Goal: Information Seeking & Learning: Check status

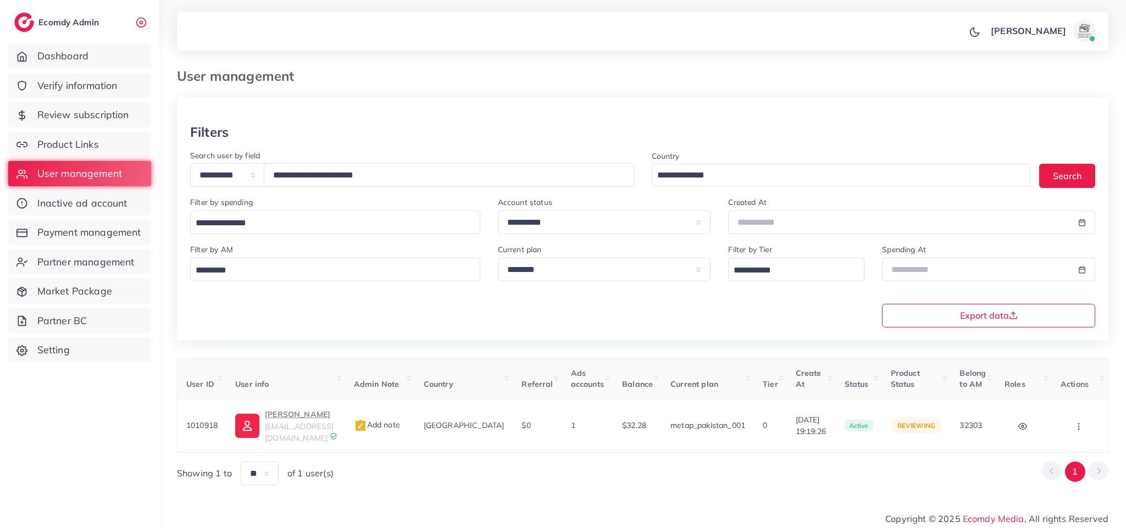
select select "*****"
click at [91, 81] on span "Verify information" at bounding box center [80, 86] width 80 height 14
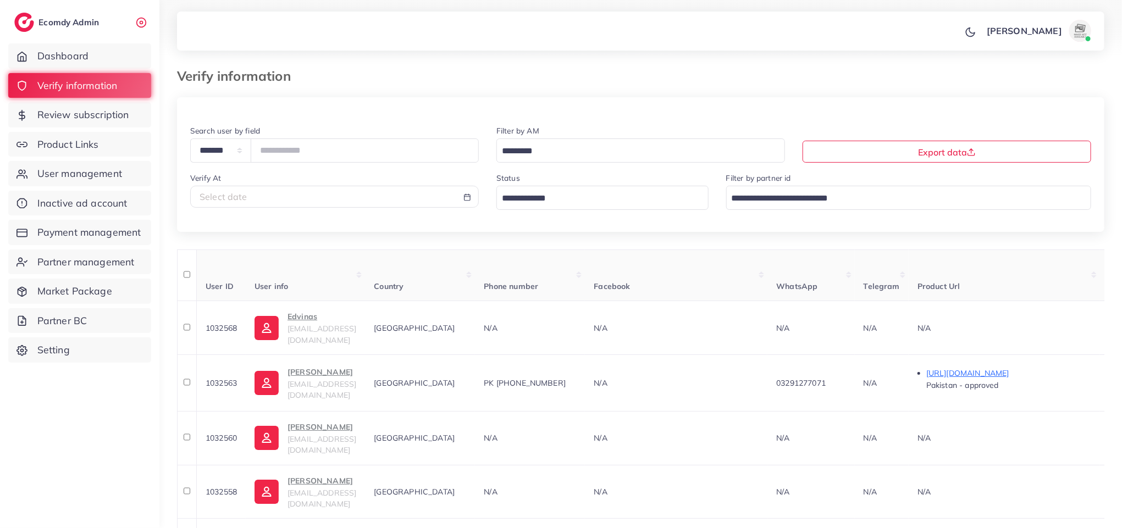
click at [340, 211] on div "Verify At Select date" at bounding box center [334, 194] width 306 height 47
click at [378, 203] on div "Select date" at bounding box center [334, 197] width 270 height 13
select select "*"
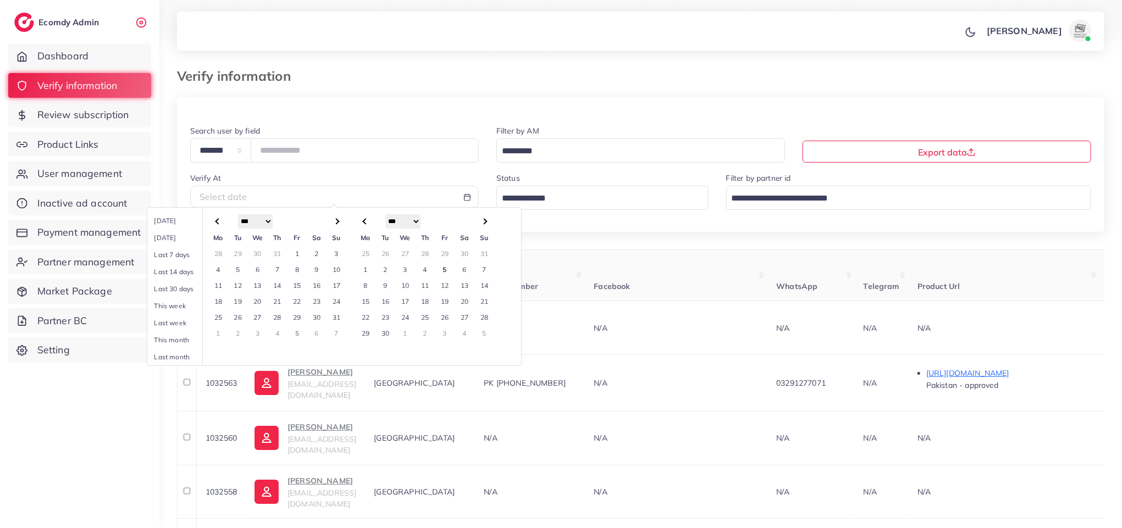
click at [338, 318] on td "31" at bounding box center [336, 317] width 20 height 16
click at [338, 301] on td "24" at bounding box center [336, 301] width 20 height 16
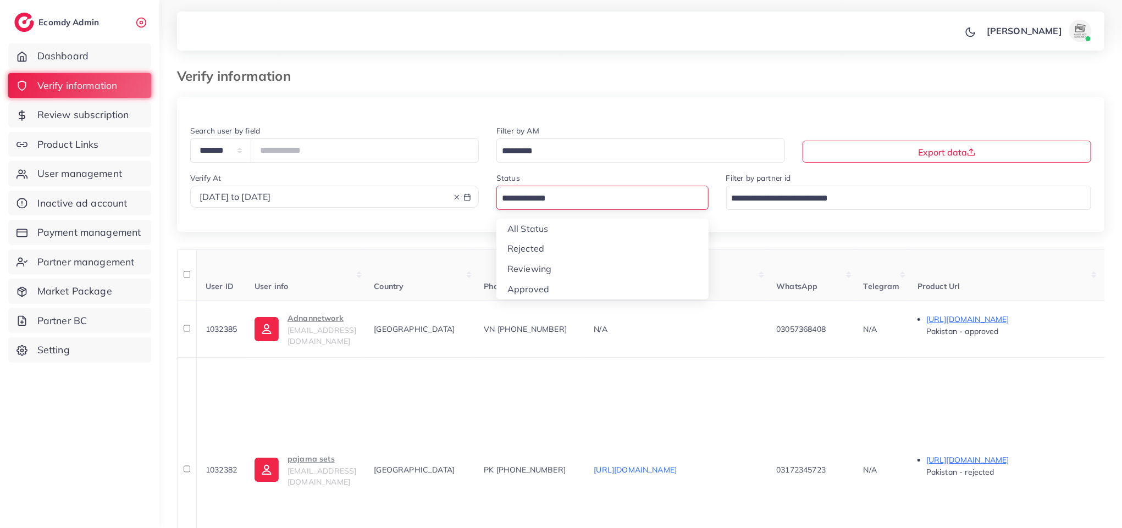
click at [586, 206] on input "Search for option" at bounding box center [596, 198] width 196 height 17
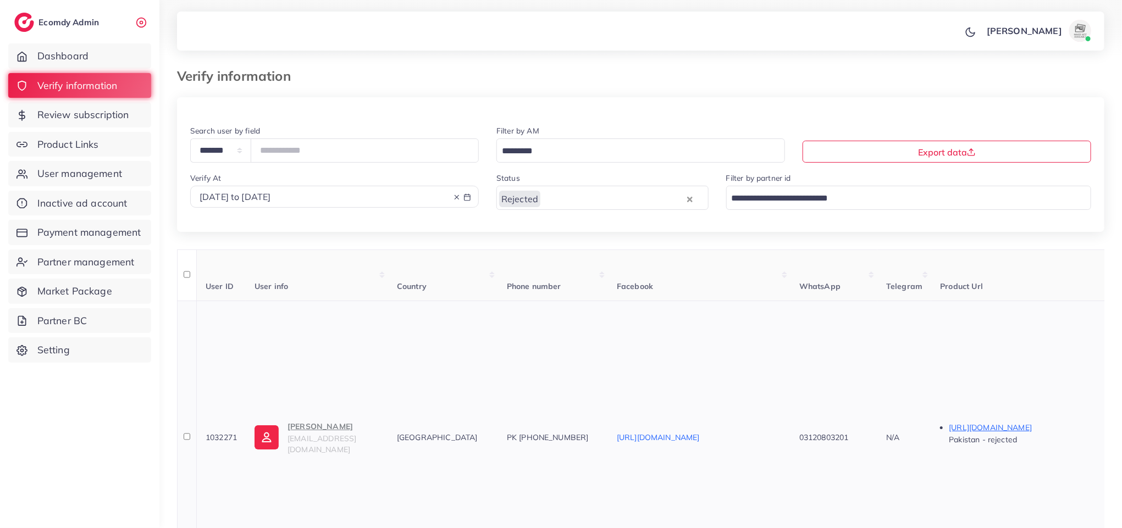
click at [341, 420] on p "Wahaj Hussain" at bounding box center [333, 426] width 92 height 13
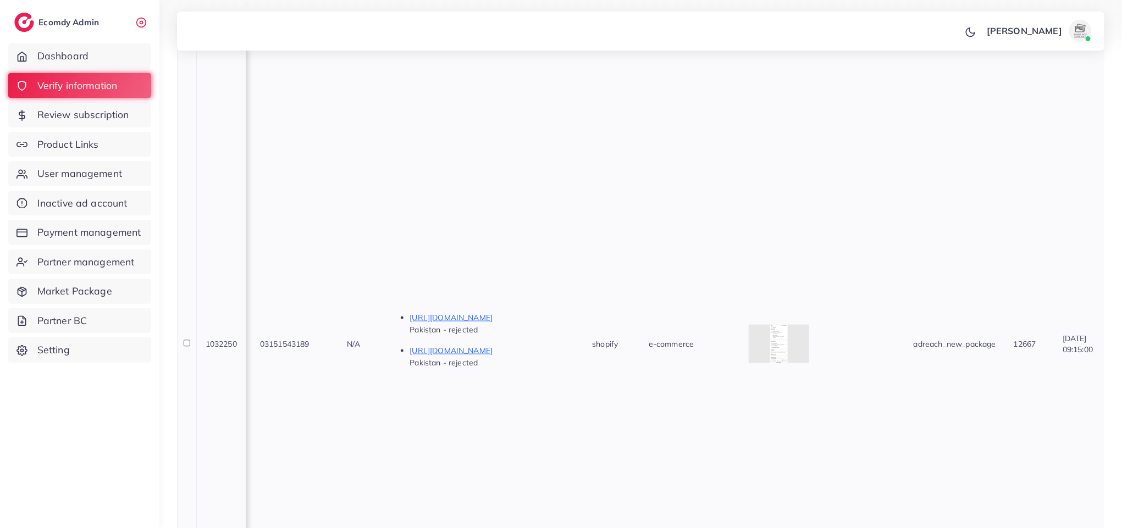
scroll to position [0, 538]
click at [785, 339] on icon at bounding box center [780, 345] width 12 height 12
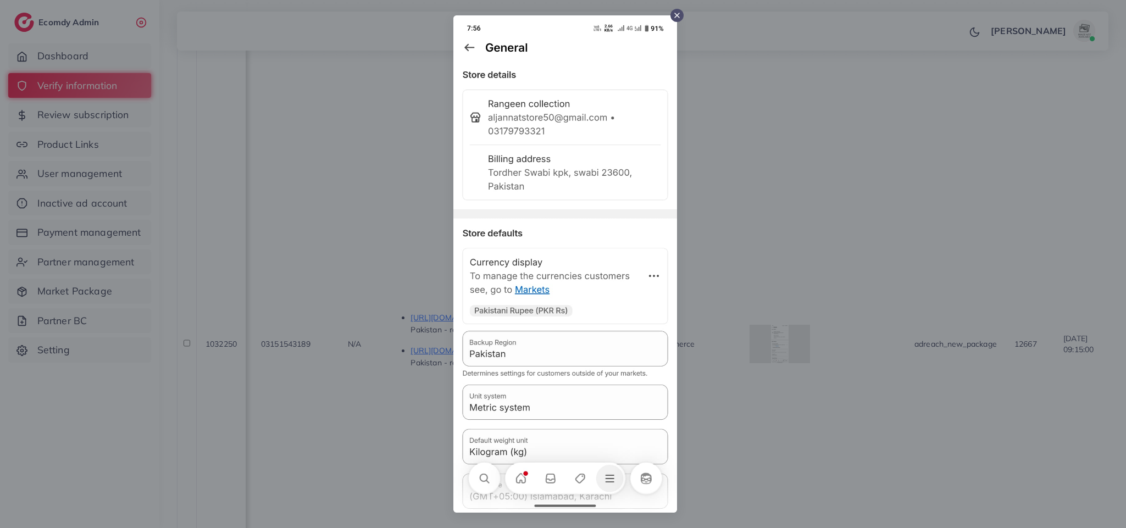
click at [770, 106] on div at bounding box center [563, 264] width 1126 height 528
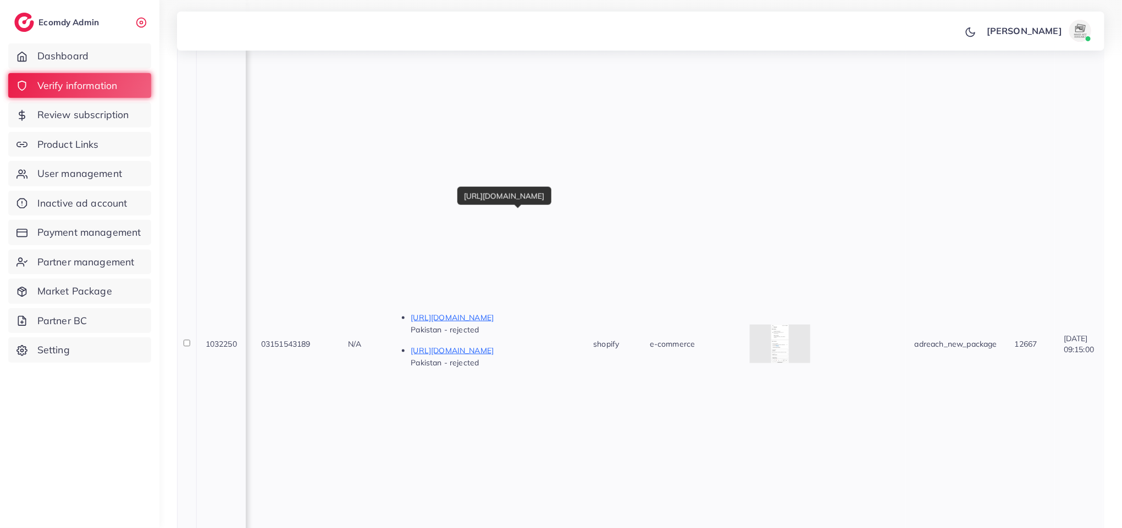
click at [526, 311] on p "https://zukbz8-kt.myshopify.com/products/popsicle-ice-cream-mold-food-grade" at bounding box center [493, 317] width 165 height 13
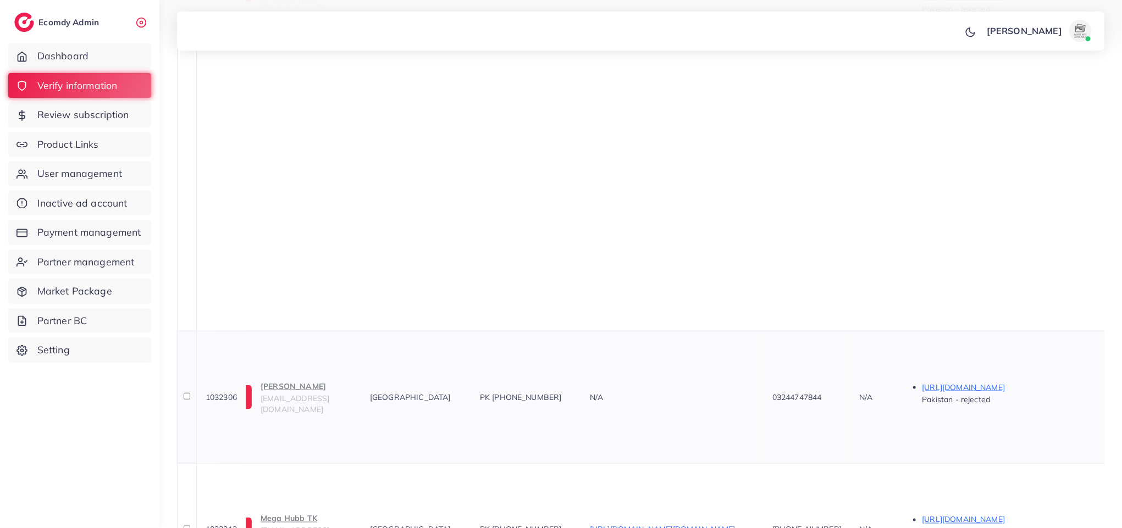
scroll to position [0, 0]
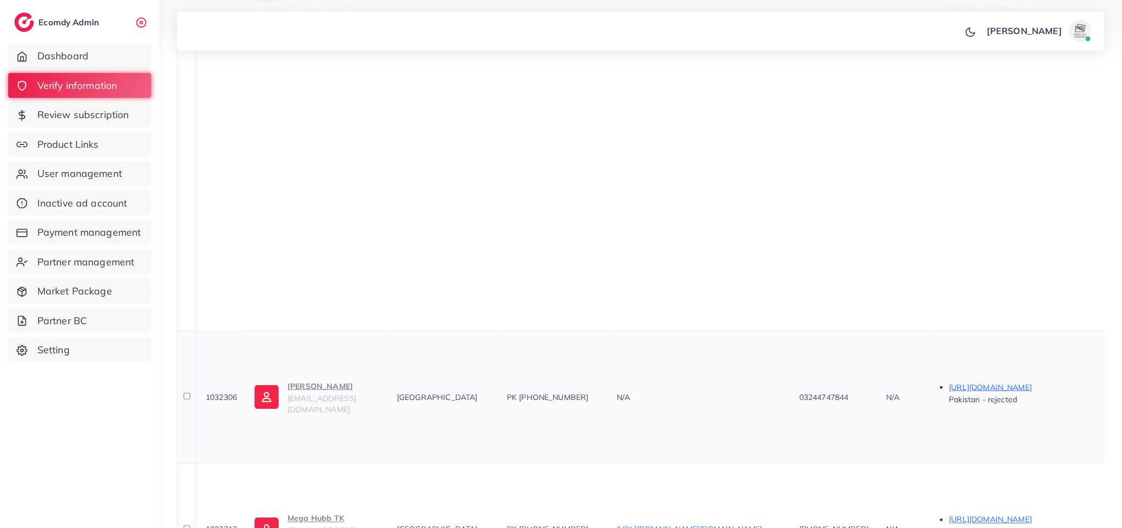
click at [330, 380] on p "Mubeen khan" at bounding box center [333, 386] width 92 height 13
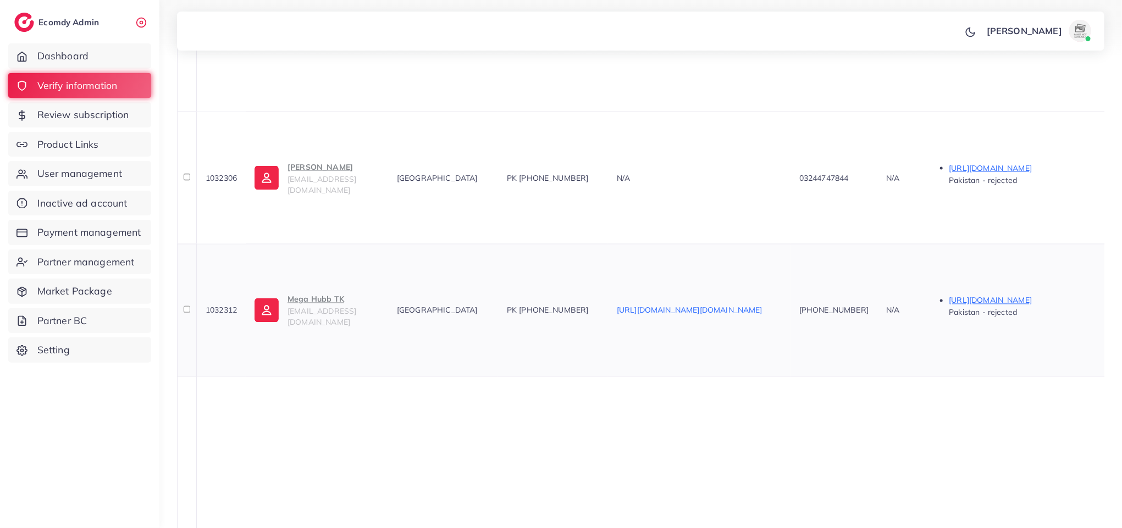
click at [320, 306] on span "megahubbtiktok@gmail.com" at bounding box center [321, 316] width 69 height 21
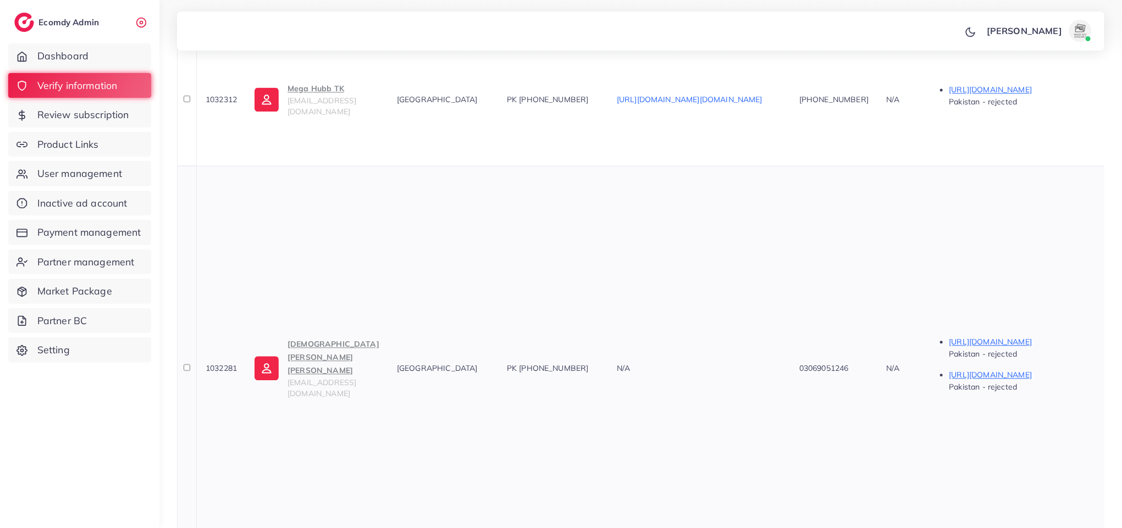
scroll to position [1364, 0]
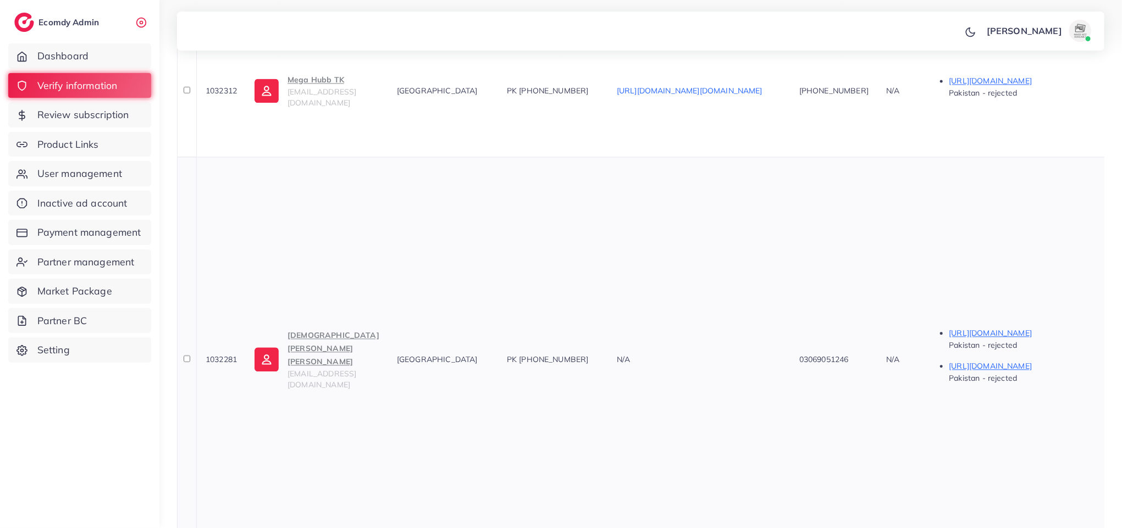
click at [350, 329] on p "Muhammad Usman Fiaz" at bounding box center [333, 349] width 92 height 40
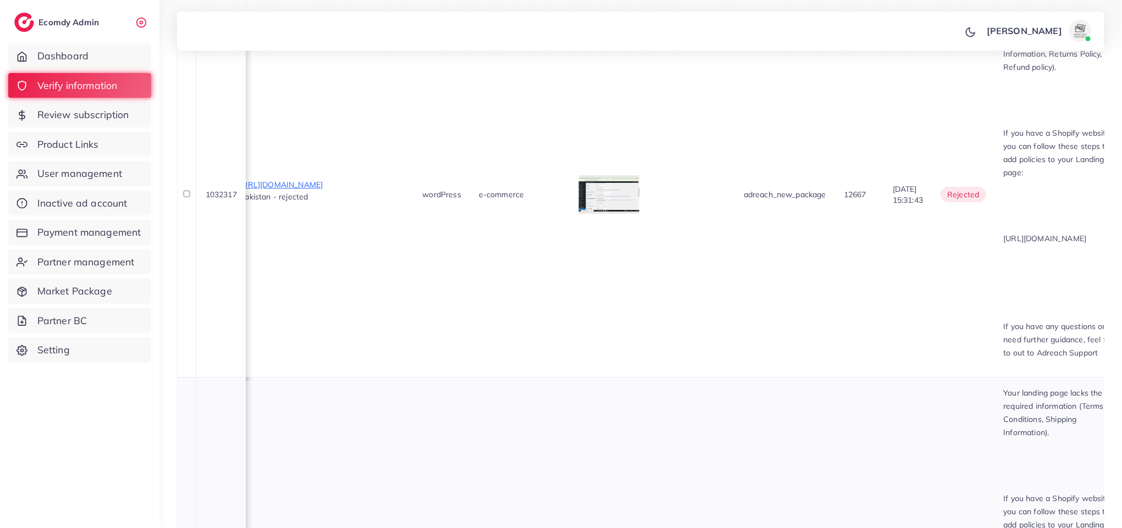
scroll to position [0, 701]
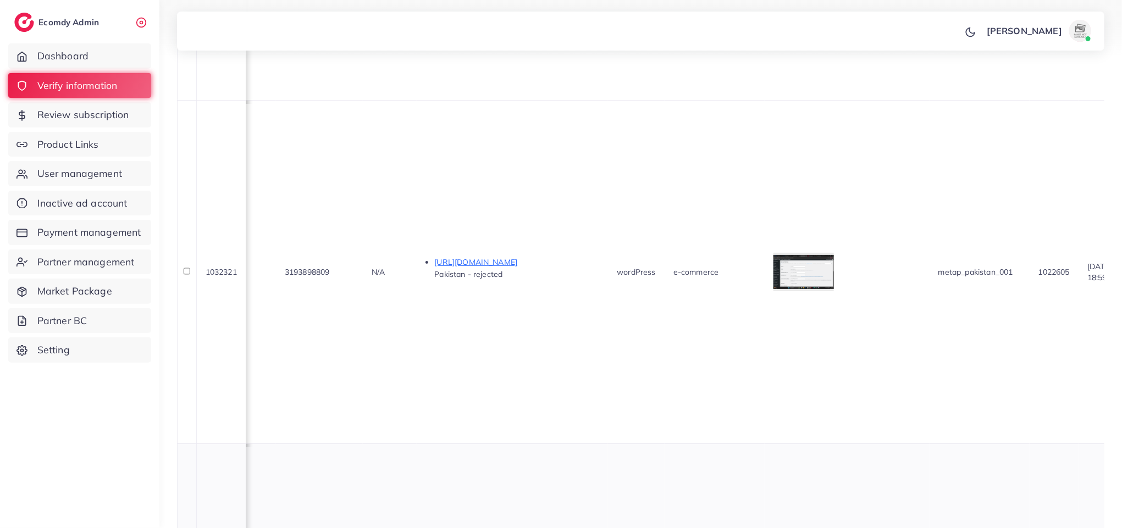
scroll to position [0, 472]
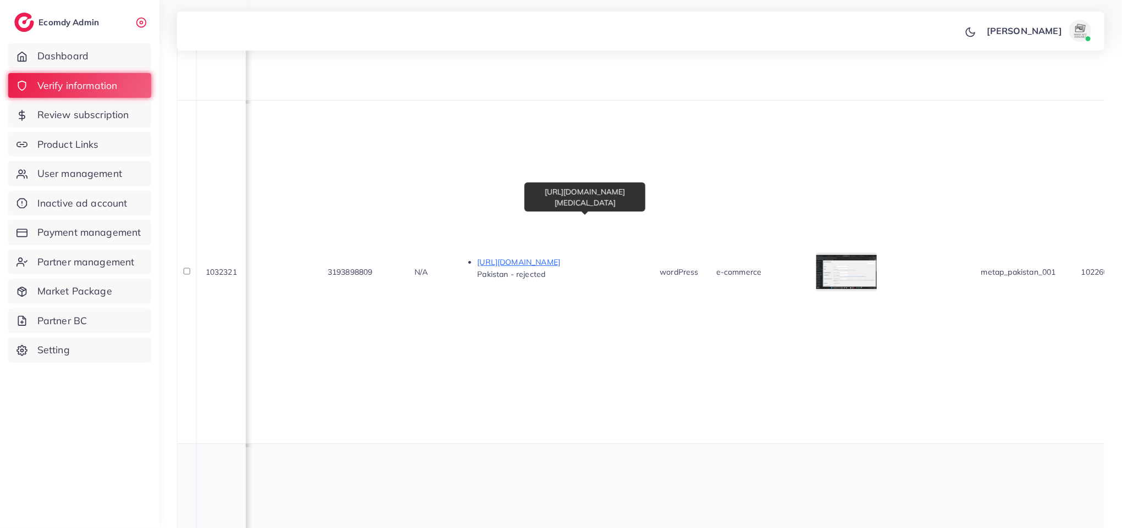
click at [554, 525] on p "https://reenly.store/collections/cosmetics/products/bnb-vitamin-e-sun-screen" at bounding box center [559, 531] width 165 height 13
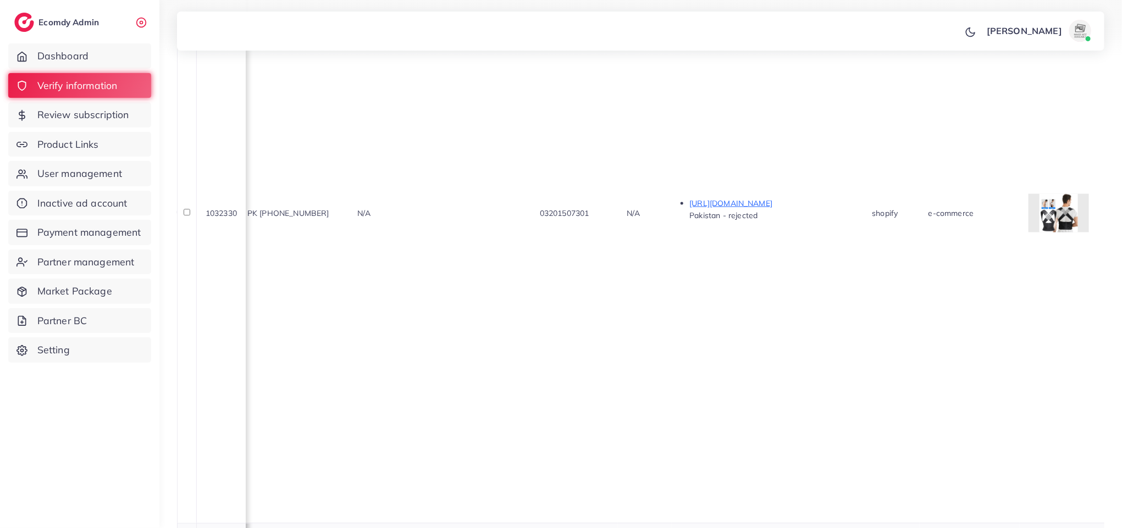
scroll to position [0, 264]
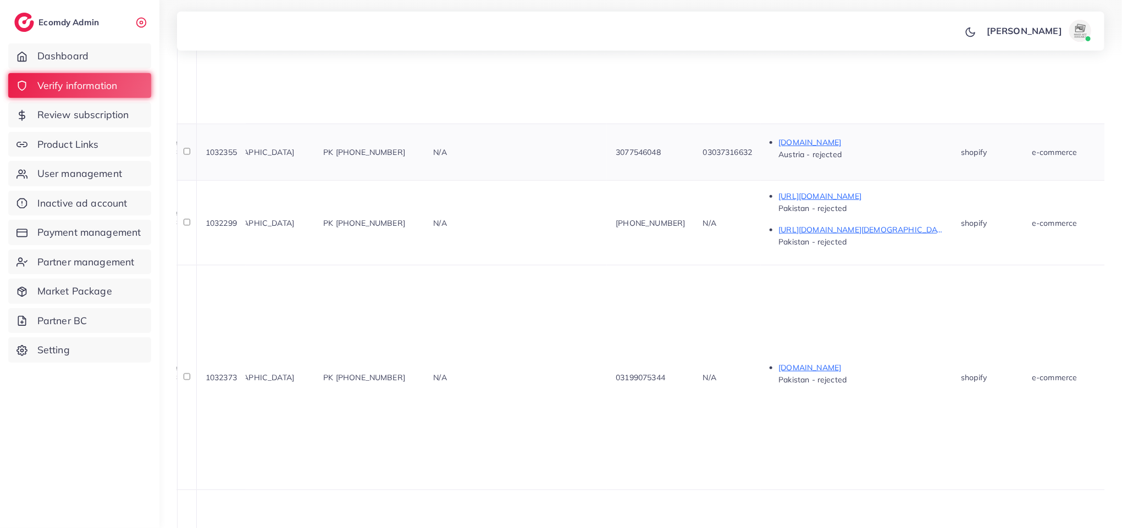
scroll to position [0, 0]
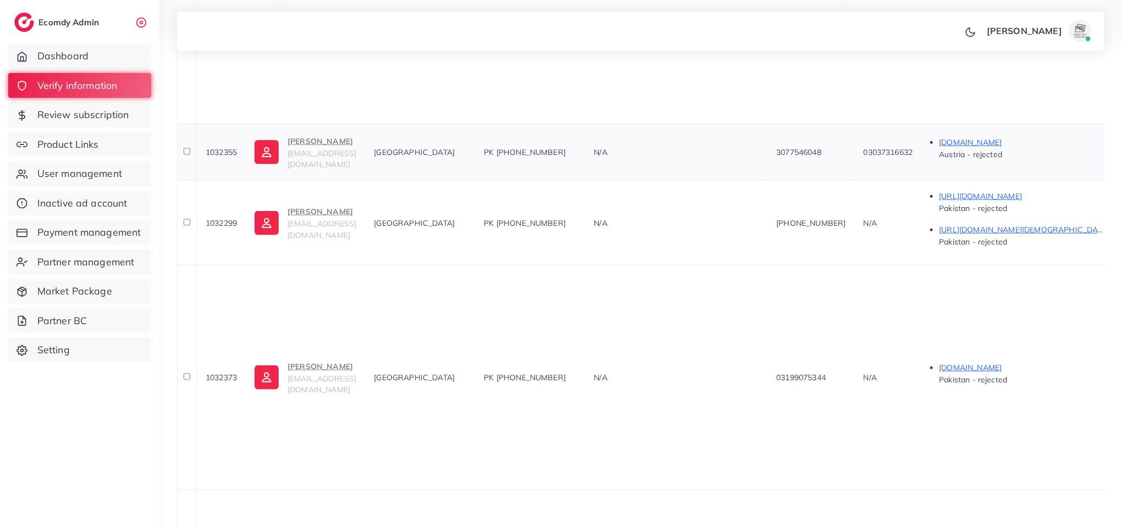
click at [314, 148] on p "Sami Saeed" at bounding box center [321, 141] width 69 height 13
click at [221, 258] on td "1032299" at bounding box center [220, 222] width 49 height 85
click at [221, 257] on td "1032299" at bounding box center [220, 222] width 49 height 85
copy span "1032299"
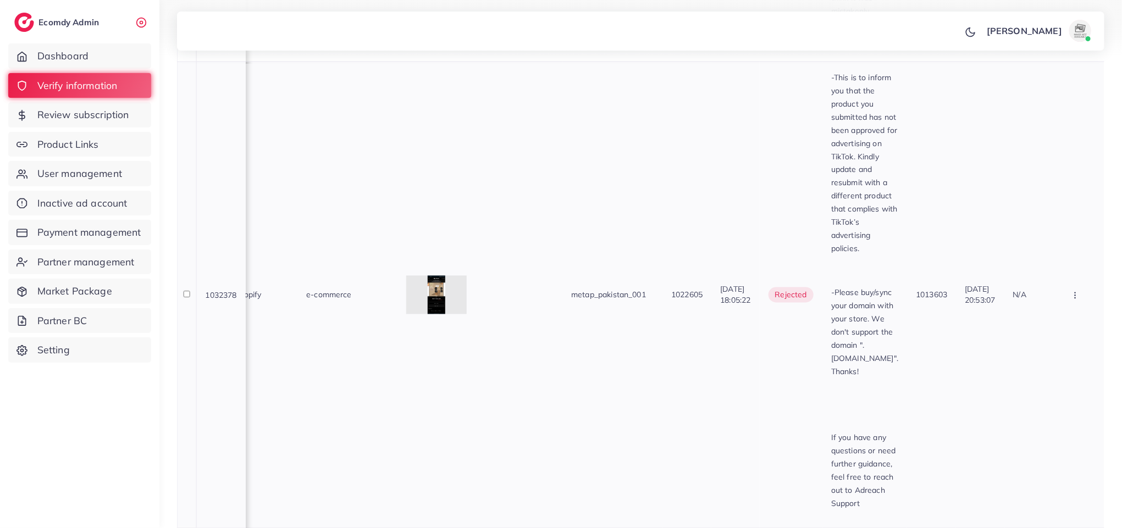
scroll to position [952, 0]
click at [412, 315] on div at bounding box center [436, 296] width 60 height 38
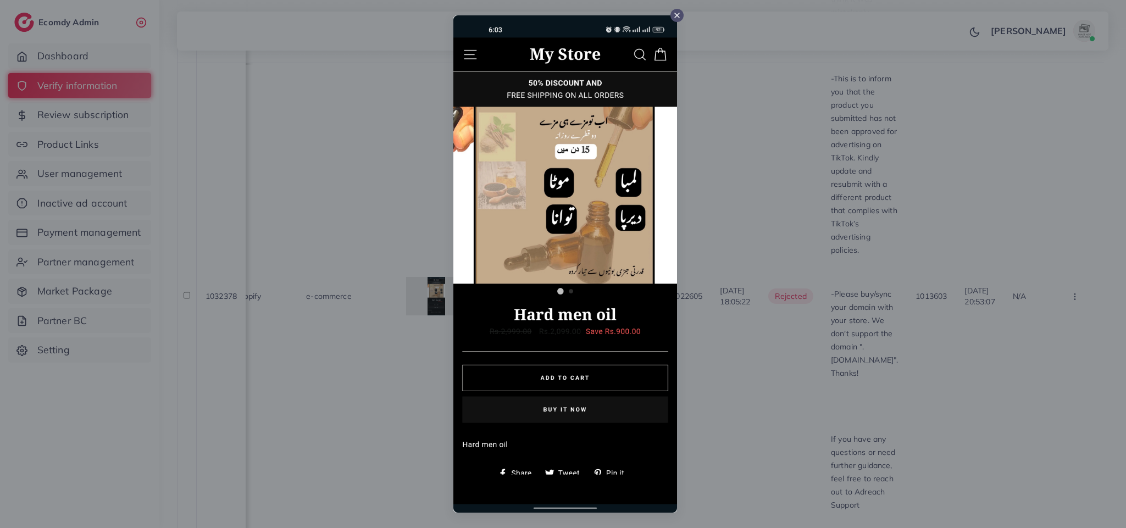
click at [725, 386] on div at bounding box center [563, 264] width 1126 height 528
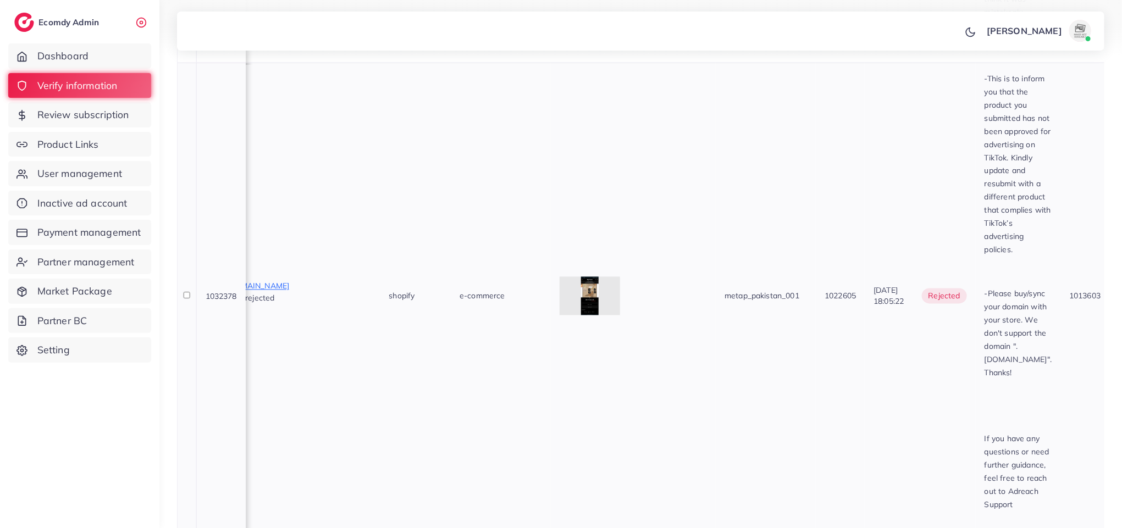
scroll to position [0, 732]
click at [340, 293] on p "https://qv1dvr-0t.myshopify.com/products/hard-men-oil?_pos=1&_sid=876fd3bcc&_ss…" at bounding box center [289, 286] width 165 height 13
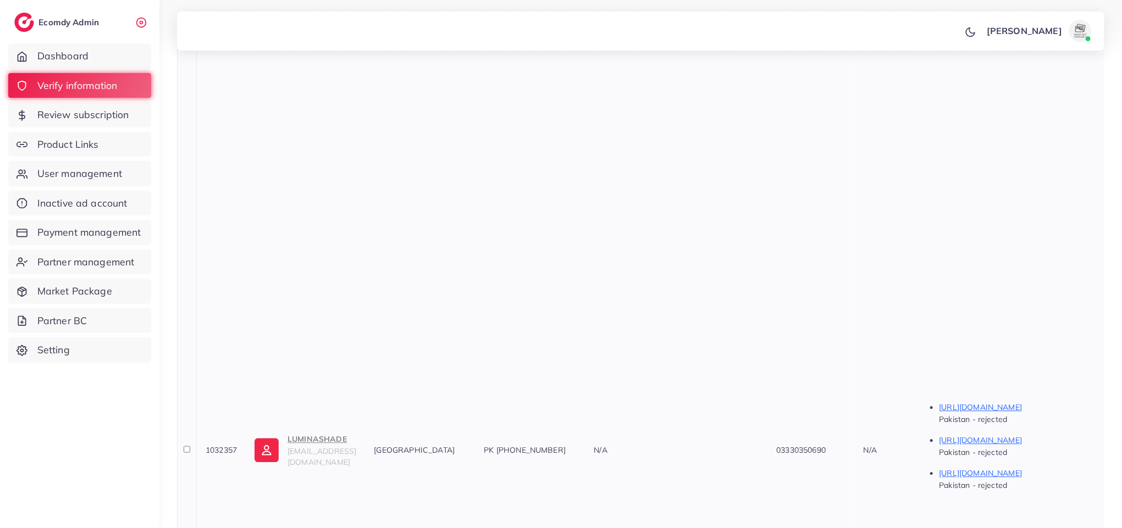
scroll to position [0, 0]
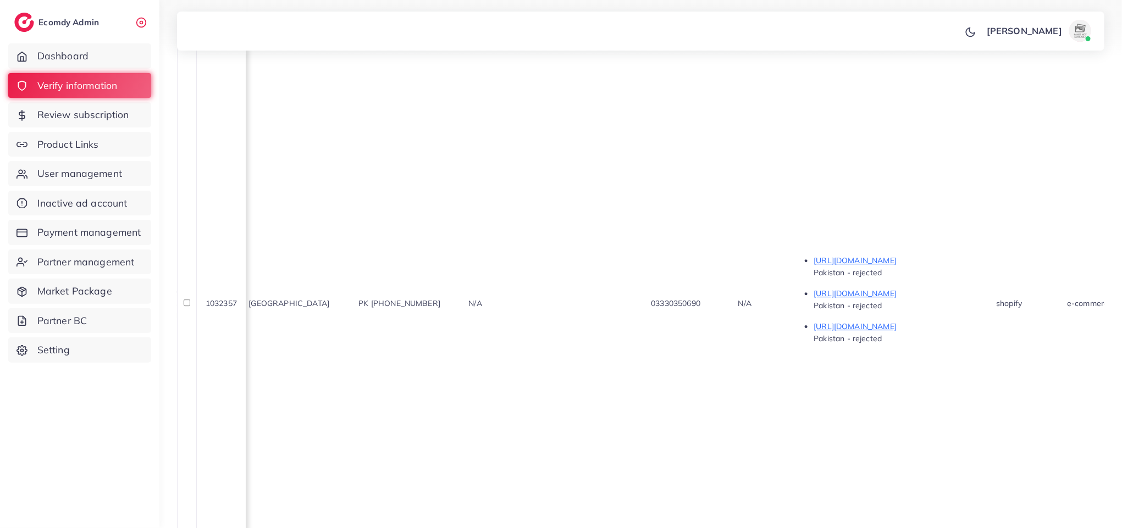
scroll to position [0, 119]
click at [984, 267] on p "https://www.luminashade.store/products/aviator-total-black" at bounding box center [901, 260] width 165 height 13
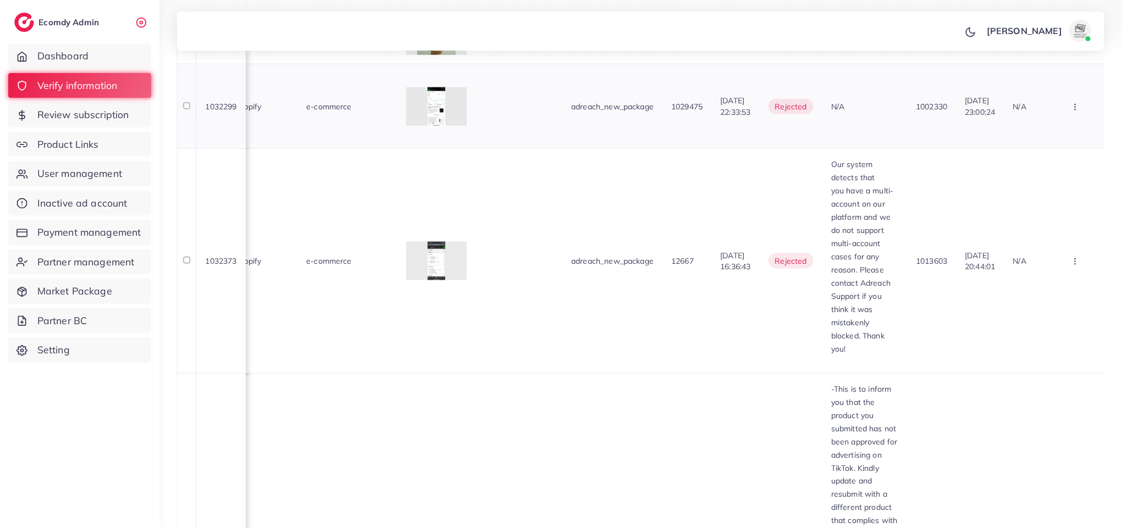
scroll to position [0, 0]
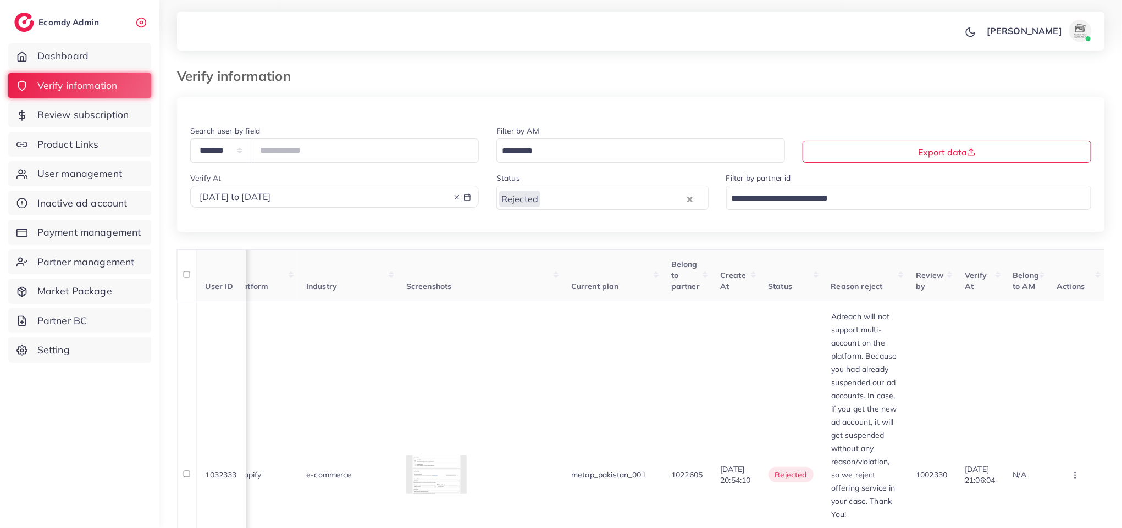
click at [378, 190] on div "2025-08-24 to 2025-08-31" at bounding box center [334, 197] width 289 height 22
drag, startPoint x: 453, startPoint y: 195, endPoint x: 420, endPoint y: 198, distance: 33.1
click at [454, 195] on icon at bounding box center [457, 197] width 8 height 8
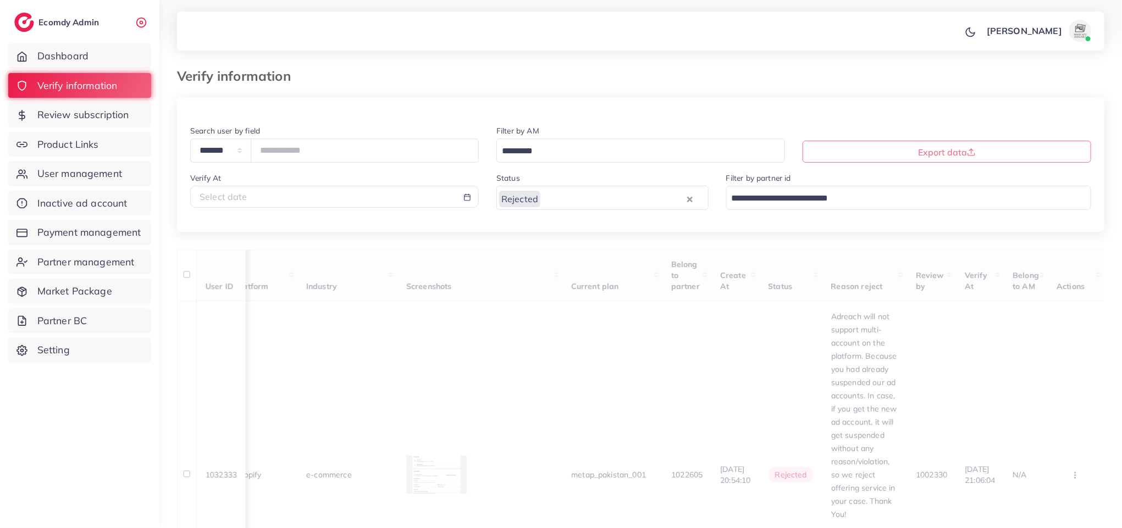
click at [382, 198] on div "Select date" at bounding box center [334, 197] width 270 height 13
select select "*"
click at [365, 268] on td "1" at bounding box center [366, 270] width 20 height 16
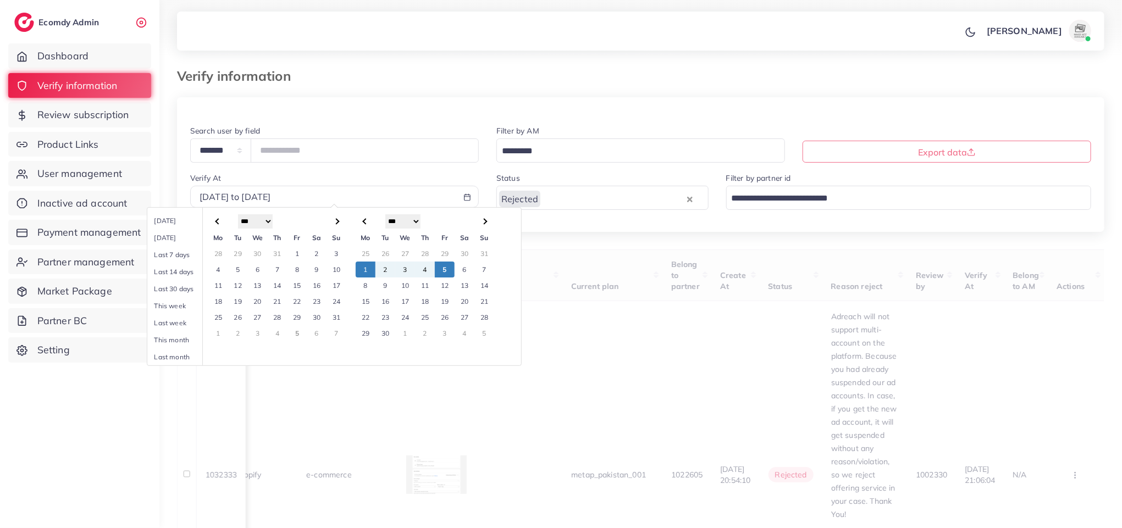
click at [437, 267] on td "5" at bounding box center [445, 270] width 20 height 16
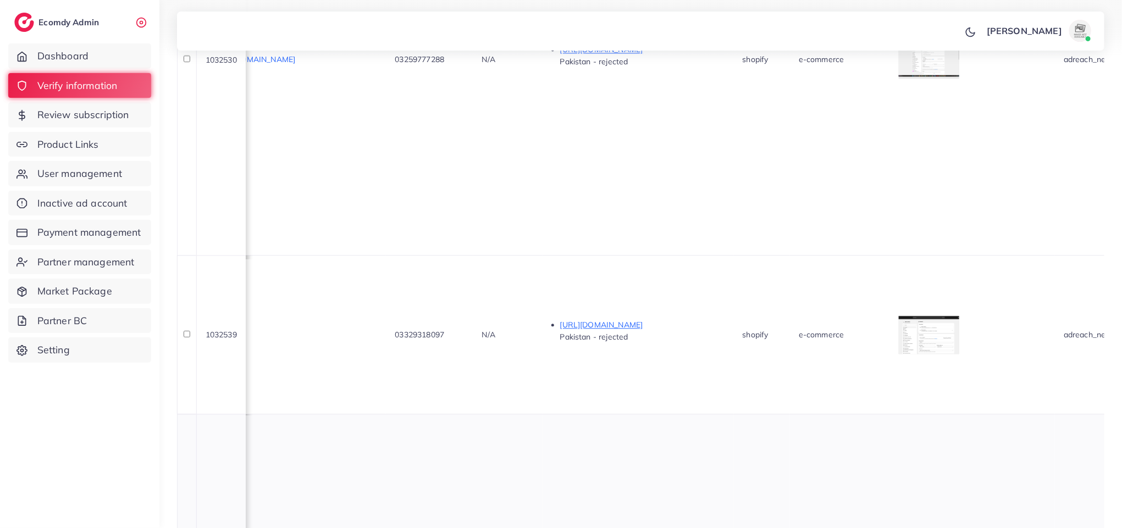
scroll to position [0, 382]
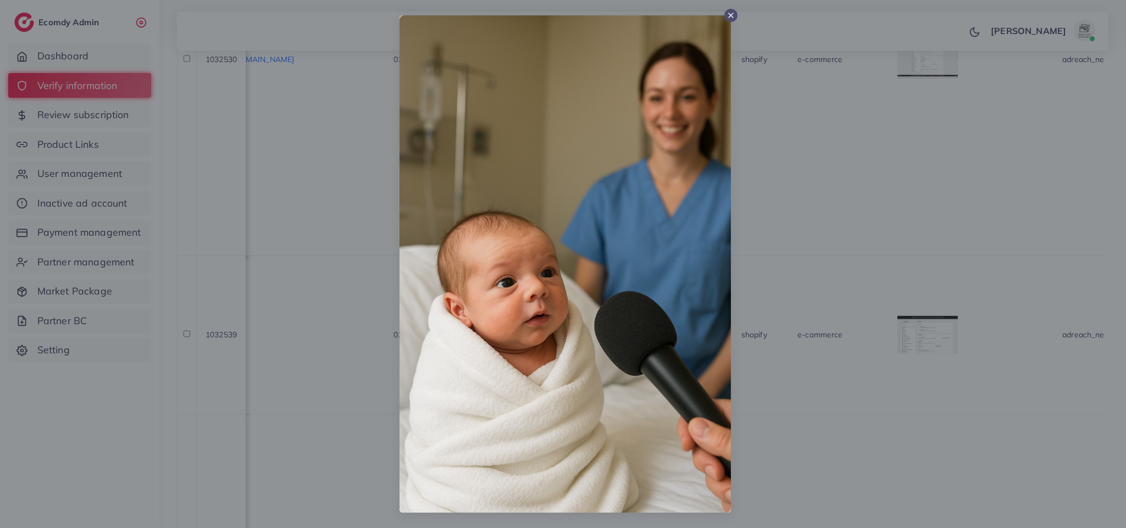
click at [854, 215] on div at bounding box center [563, 264] width 1126 height 528
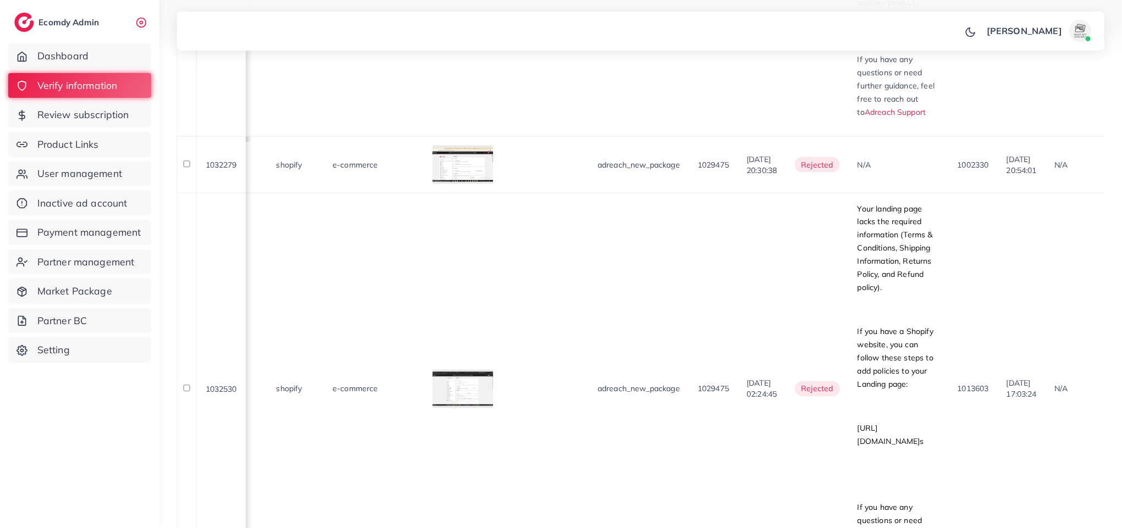
scroll to position [0, 846]
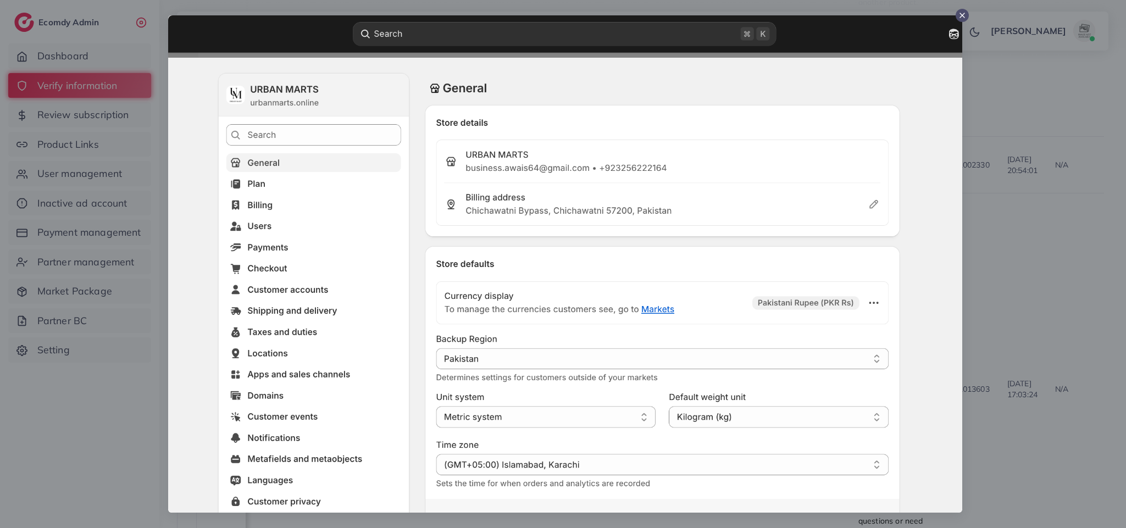
click at [1006, 276] on div at bounding box center [563, 264] width 1126 height 528
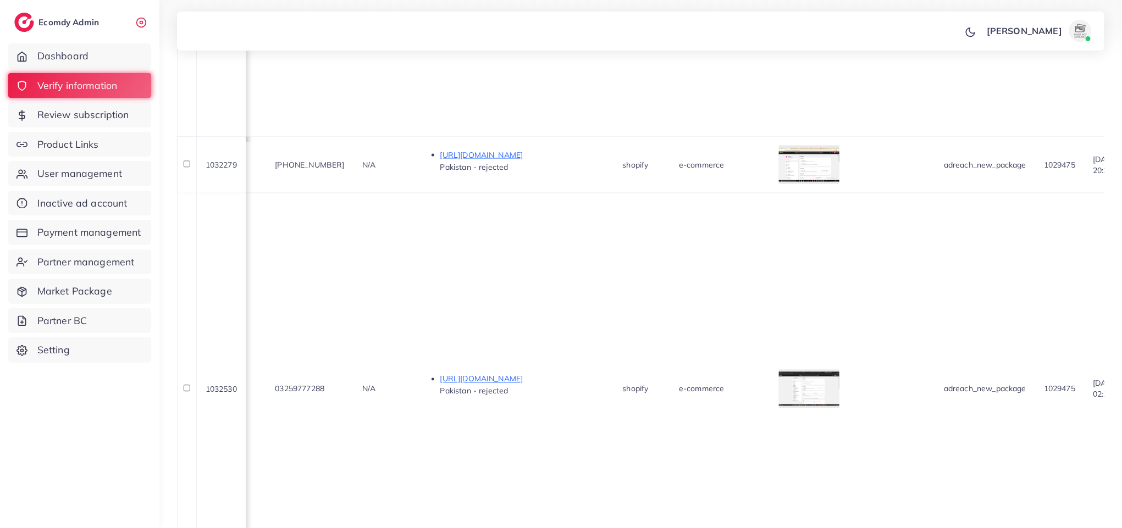
scroll to position [0, 500]
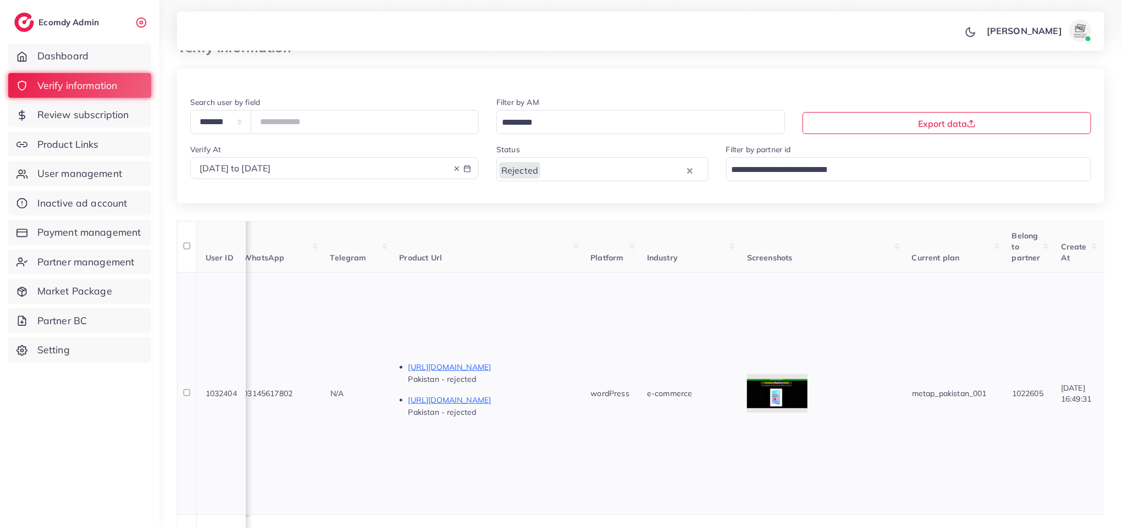
scroll to position [0, 533]
click at [500, 361] on p "https://razamentor.com/checkout/" at bounding box center [491, 367] width 165 height 13
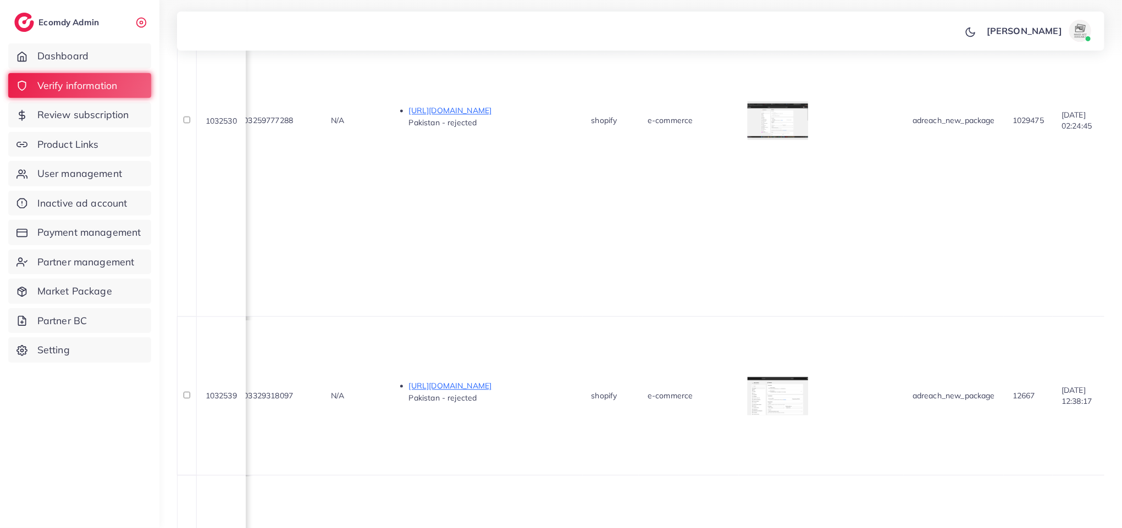
scroll to position [1238, 0]
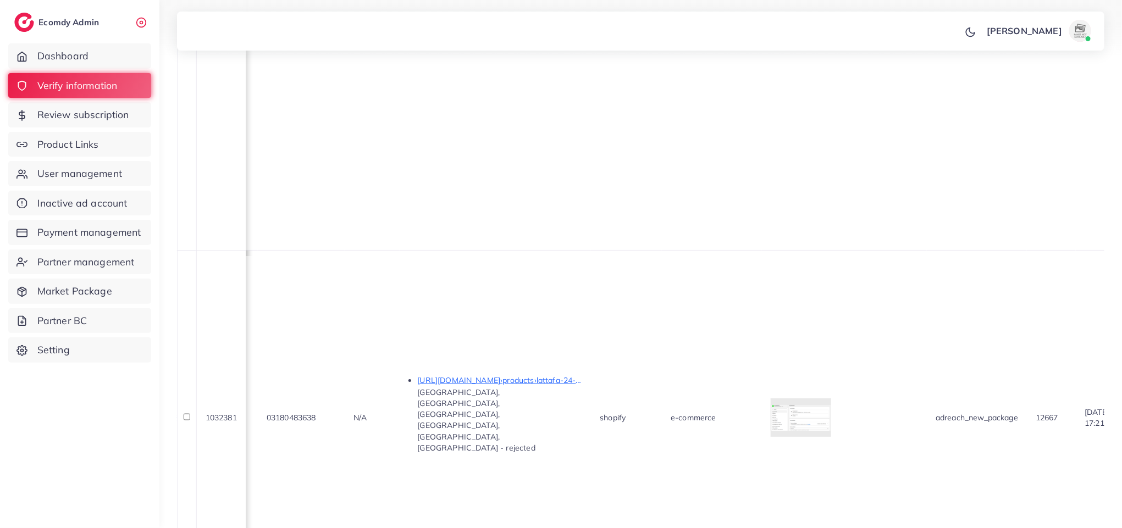
scroll to position [1767, 0]
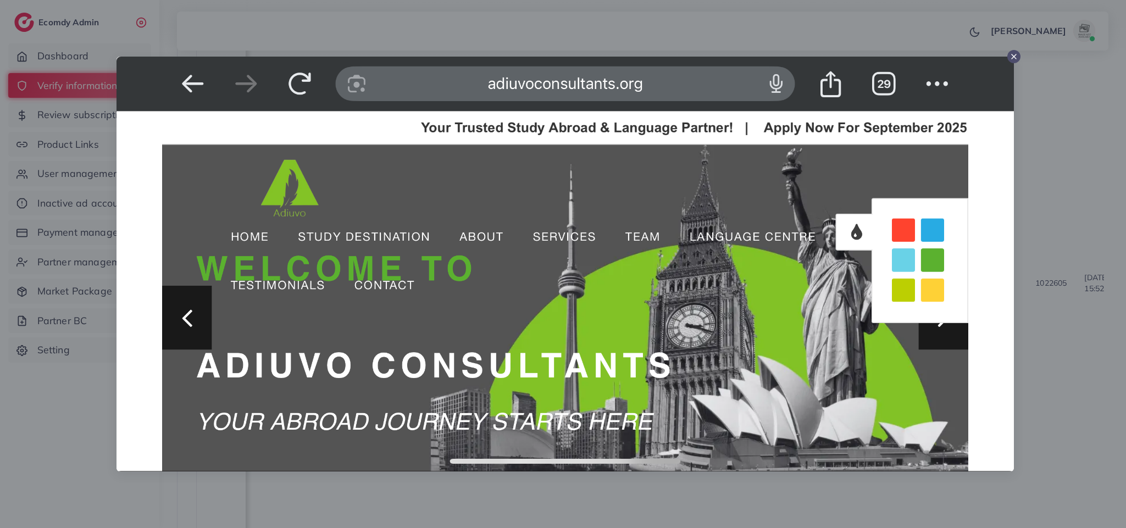
drag, startPoint x: 1082, startPoint y: 226, endPoint x: 1069, endPoint y: 250, distance: 26.3
click at [1082, 228] on div at bounding box center [563, 264] width 1126 height 528
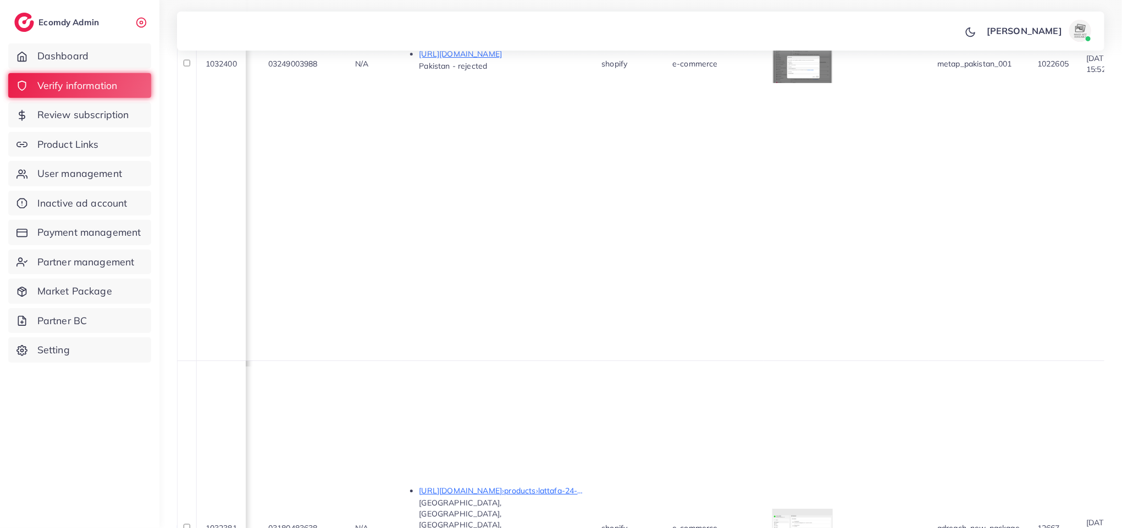
scroll to position [0, 529]
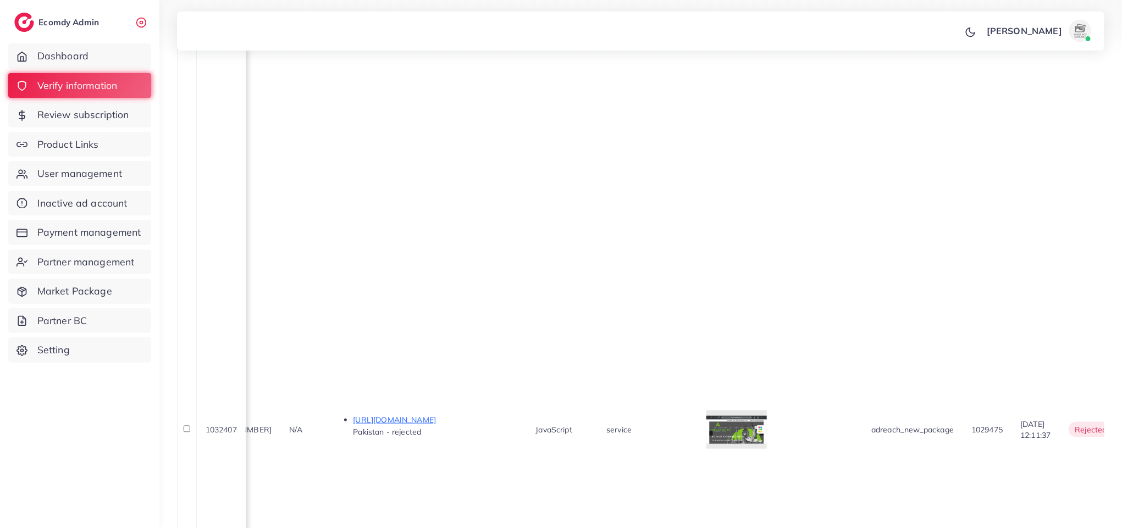
scroll to position [0, 596]
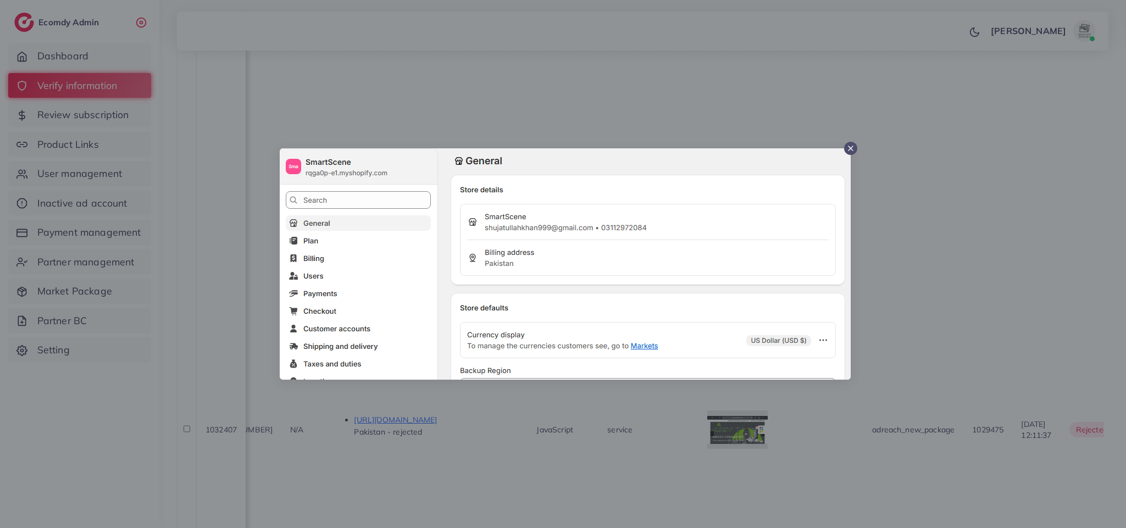
click at [883, 244] on div at bounding box center [563, 264] width 1126 height 528
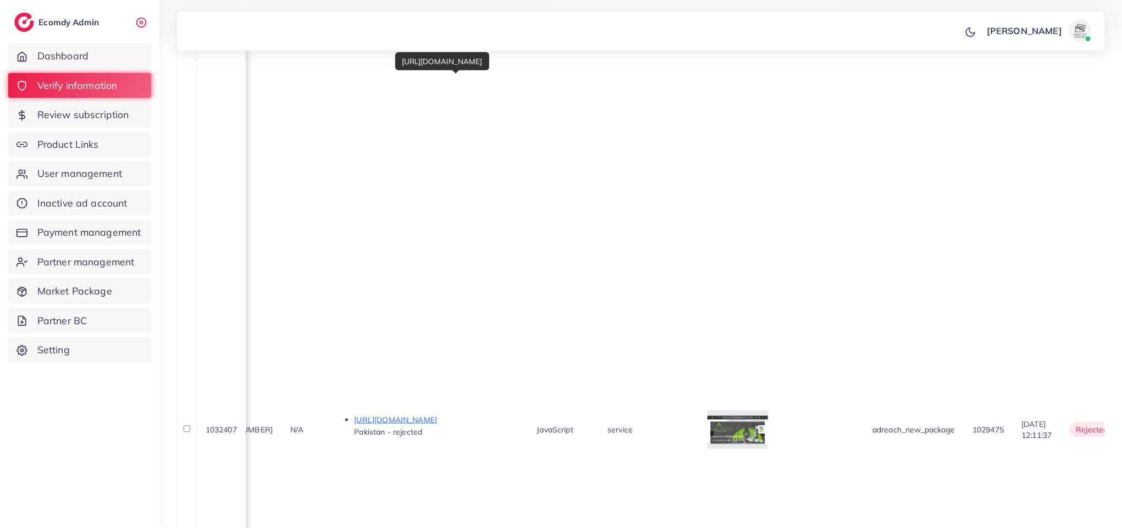
drag, startPoint x: 492, startPoint y: 156, endPoint x: 498, endPoint y: 157, distance: 6.7
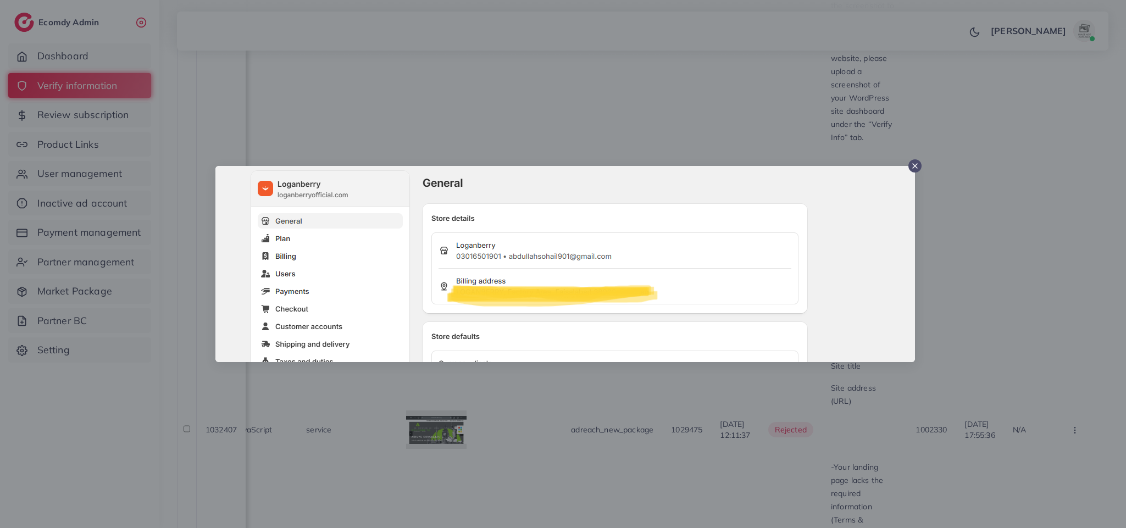
click at [553, 381] on div at bounding box center [563, 264] width 1126 height 528
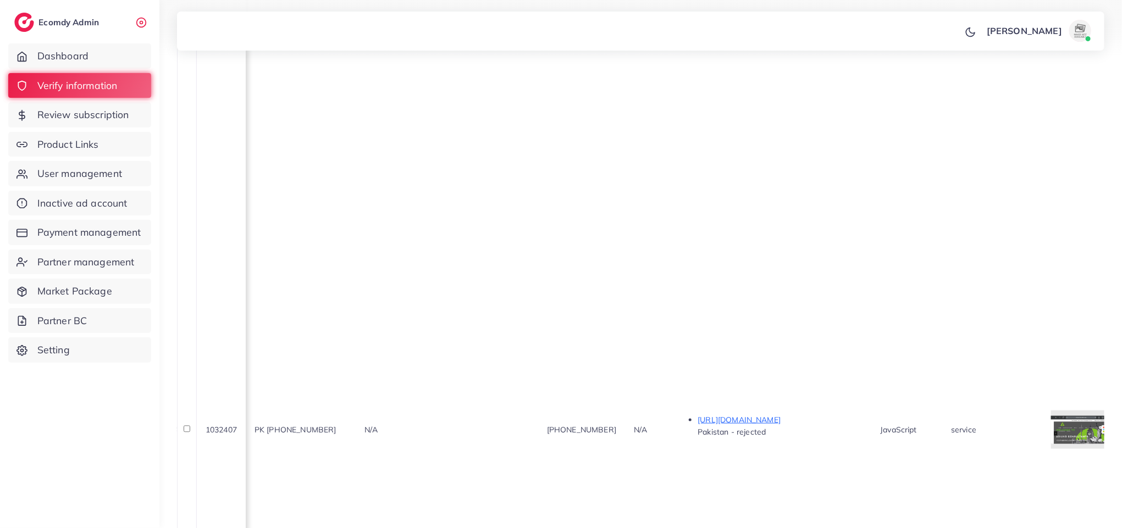
scroll to position [0, 251]
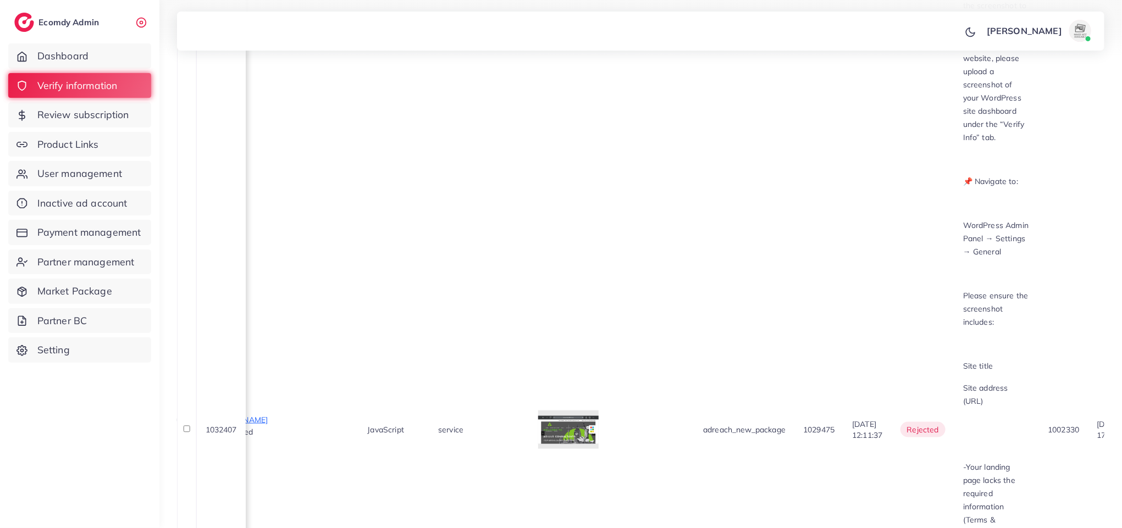
scroll to position [0, 1041]
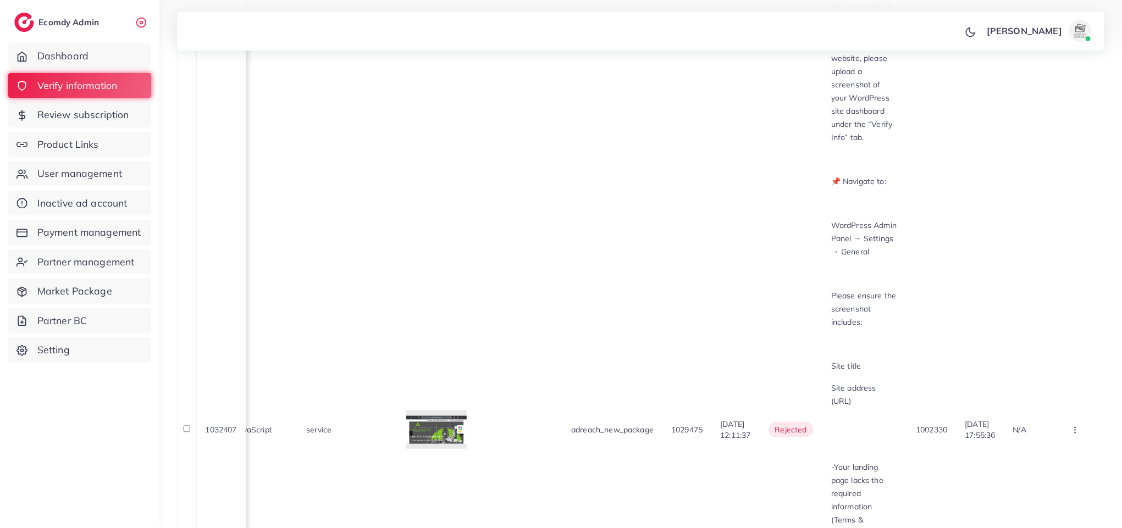
copy span "1002330"
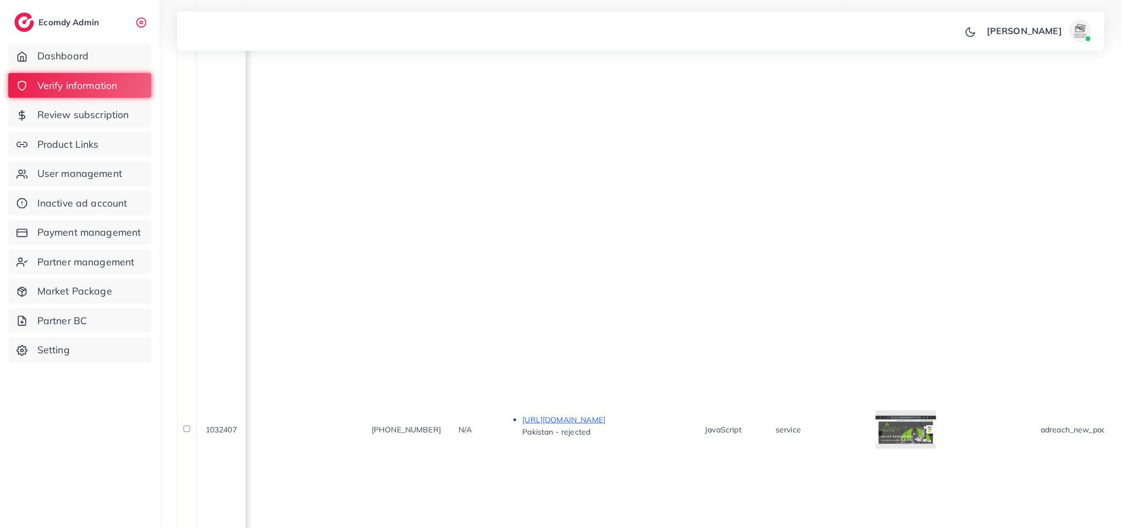
scroll to position [0, 0]
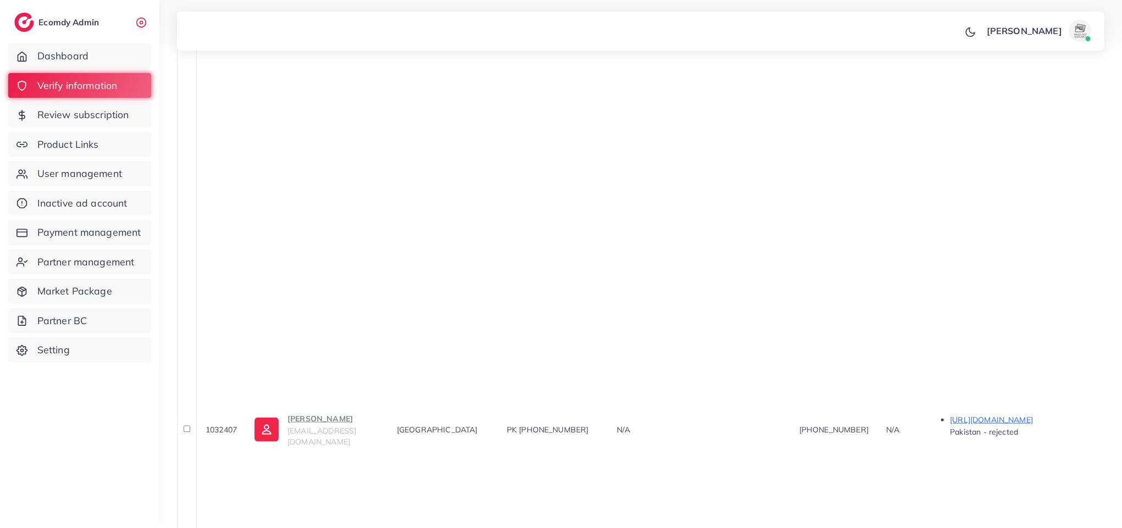
copy span "1024331"
drag, startPoint x: 451, startPoint y: 287, endPoint x: 541, endPoint y: 278, distance: 90.6
drag, startPoint x: 541, startPoint y: 278, endPoint x: 476, endPoint y: 306, distance: 70.1
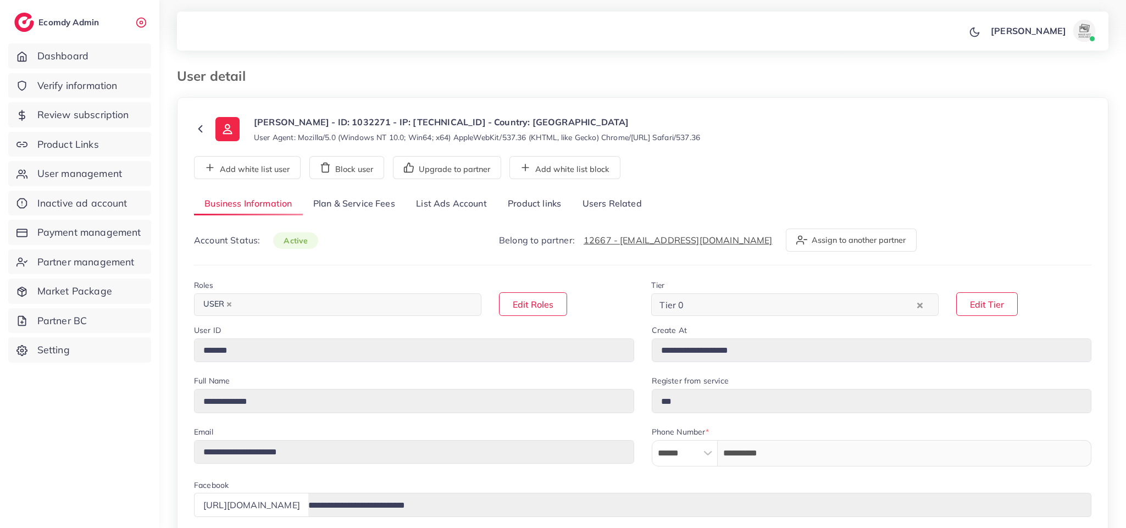
select select "********"
click at [543, 202] on link "Product links" at bounding box center [534, 204] width 74 height 24
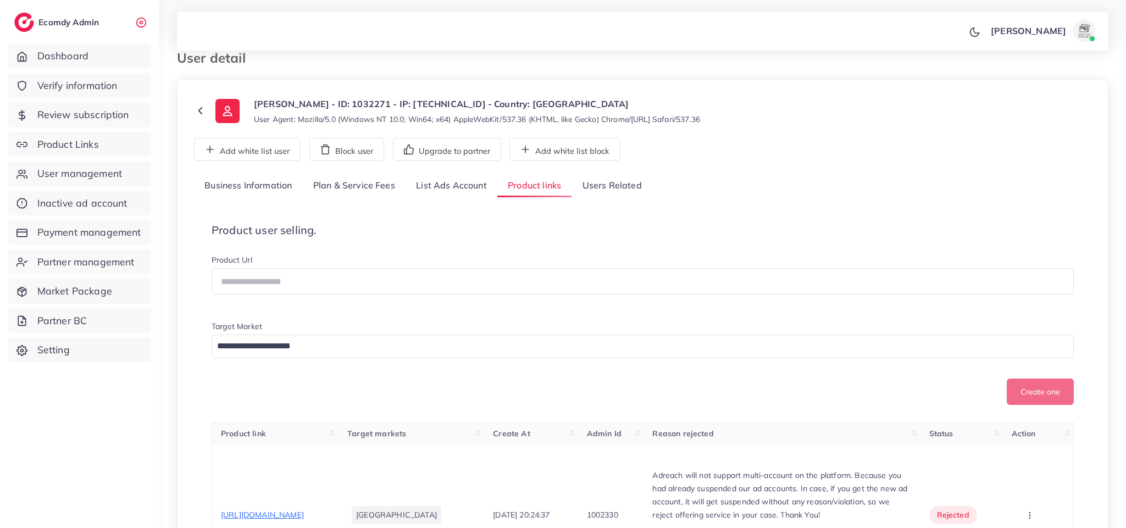
scroll to position [17, 0]
click at [635, 185] on link "Users Related" at bounding box center [612, 187] width 80 height 24
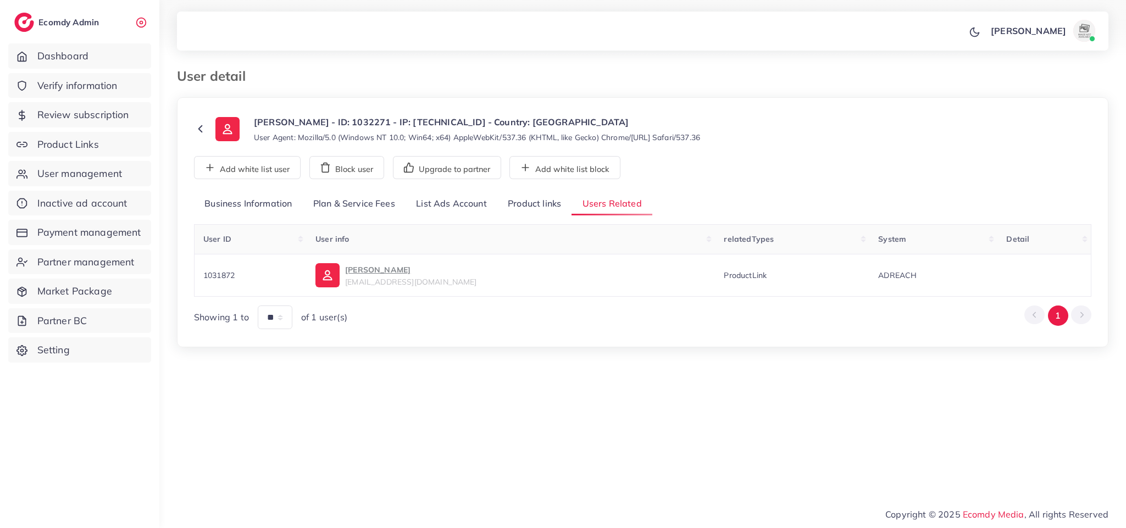
scroll to position [0, 0]
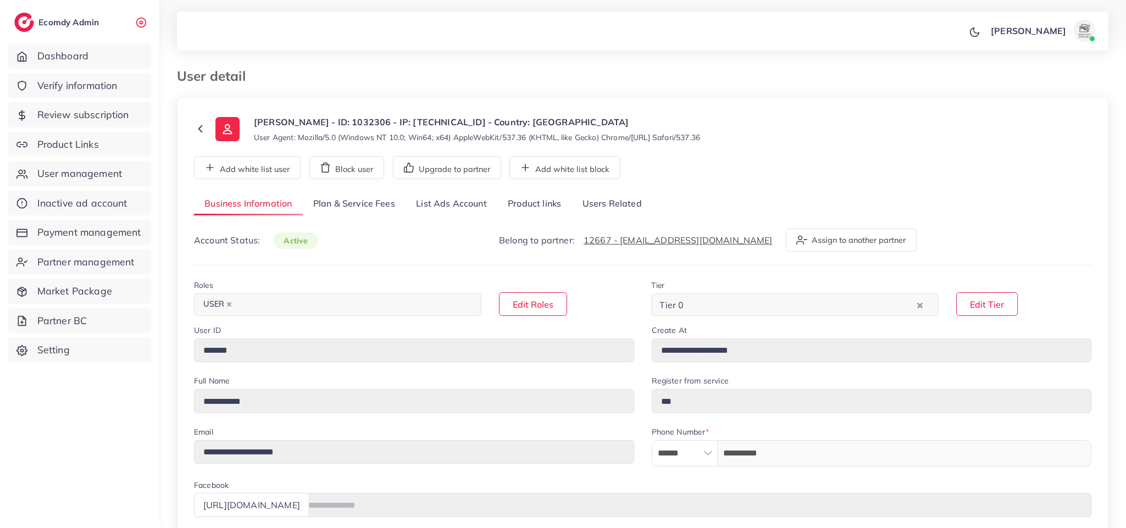
select select "********"
click at [475, 203] on link "List Ads Account" at bounding box center [452, 204] width 92 height 24
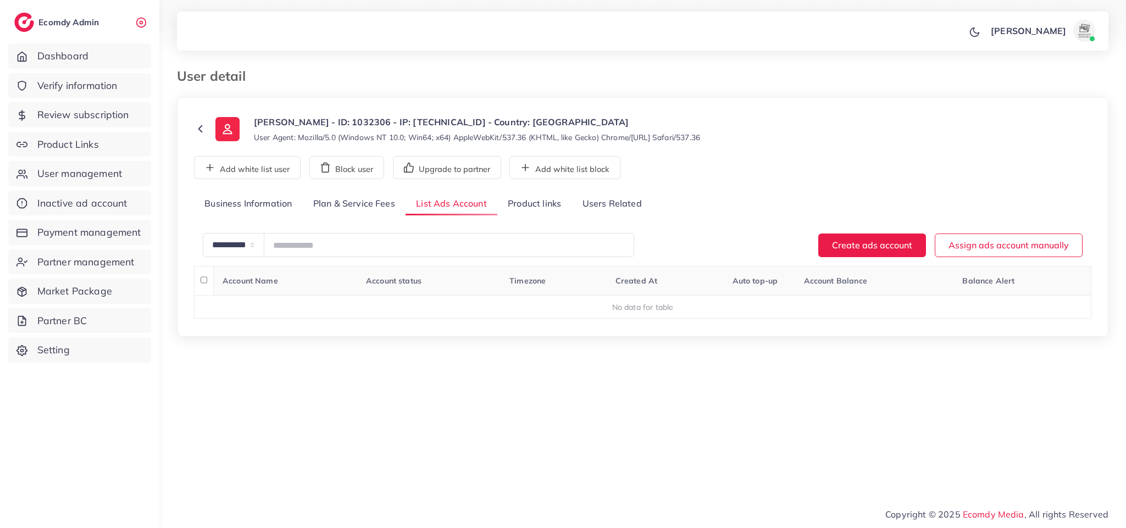
click at [546, 206] on link "Product links" at bounding box center [534, 204] width 74 height 24
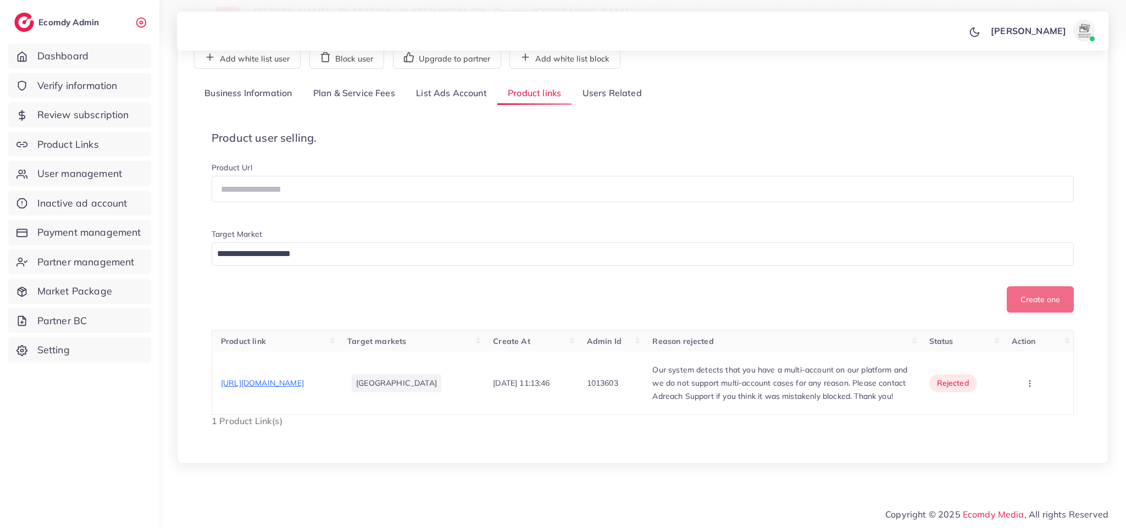
scroll to position [106, 0]
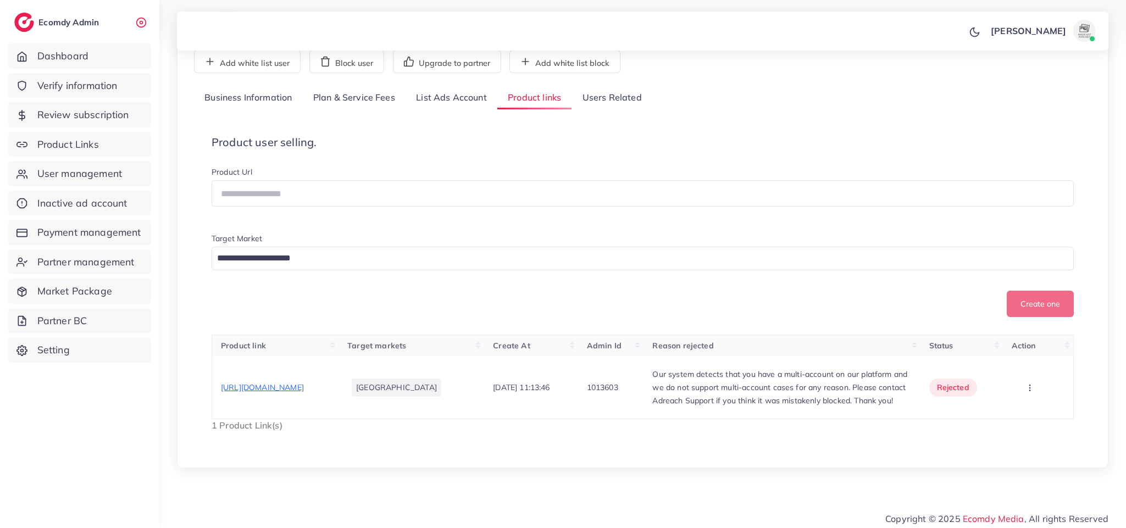
click at [600, 101] on link "Users Related" at bounding box center [612, 98] width 80 height 24
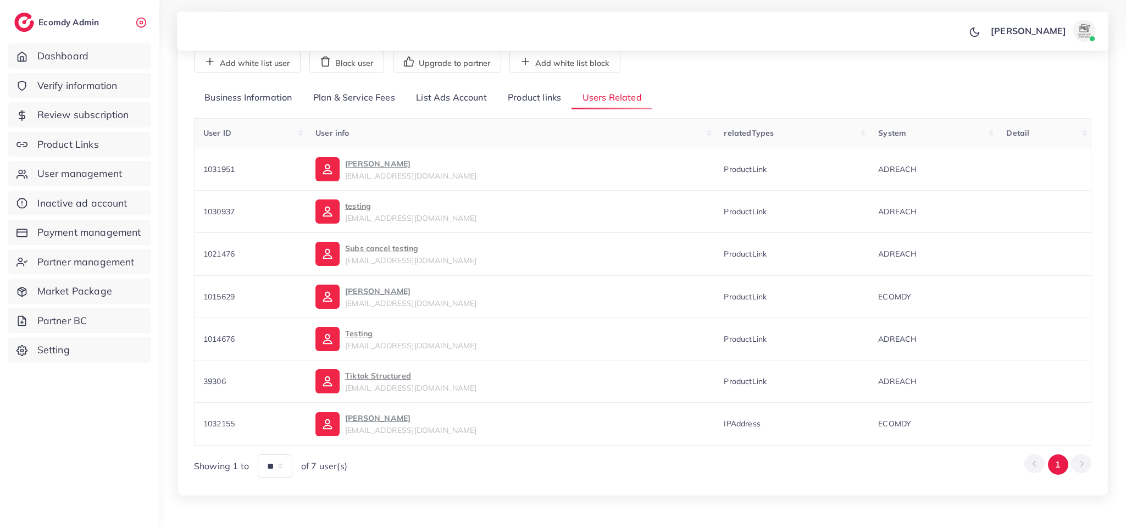
click at [539, 87] on link "Product links" at bounding box center [534, 98] width 74 height 24
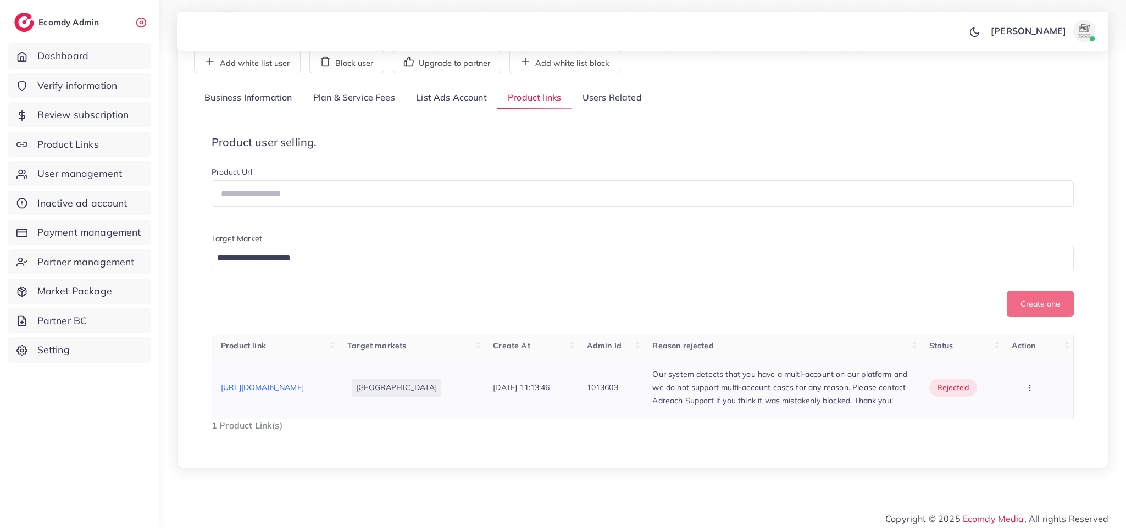
scroll to position [125, 0]
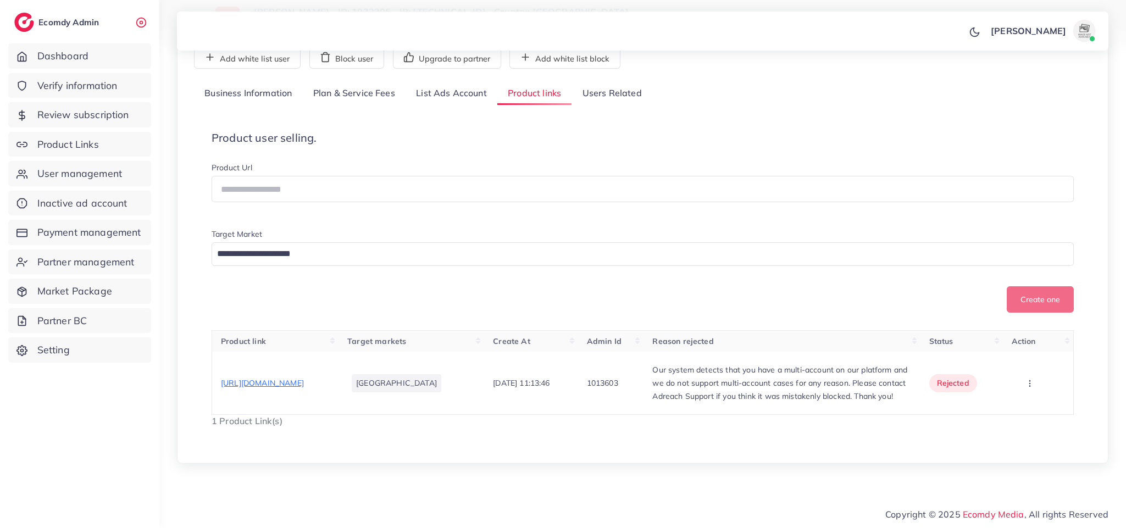
click at [596, 82] on link "Users Related" at bounding box center [612, 94] width 80 height 24
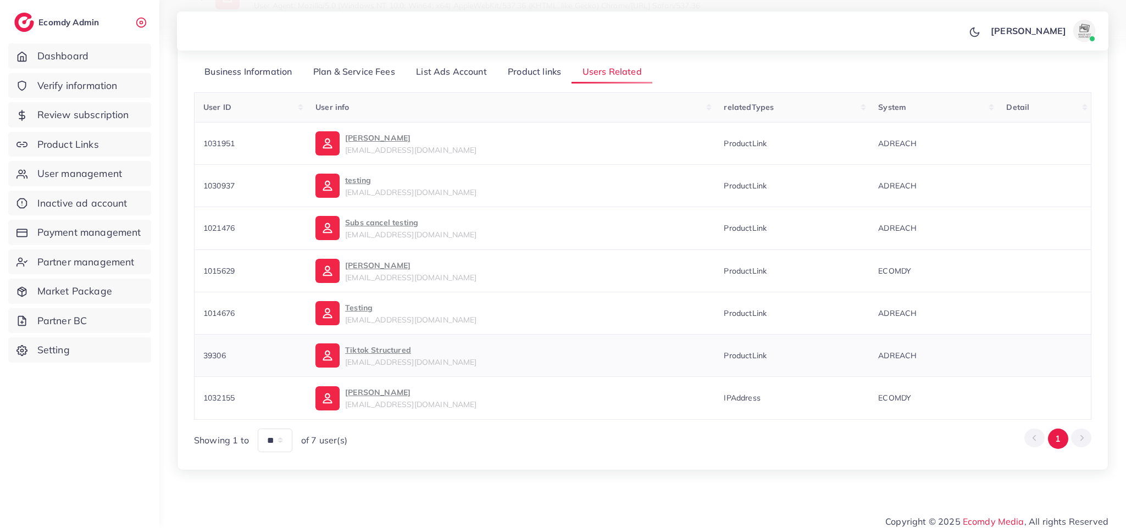
scroll to position [142, 0]
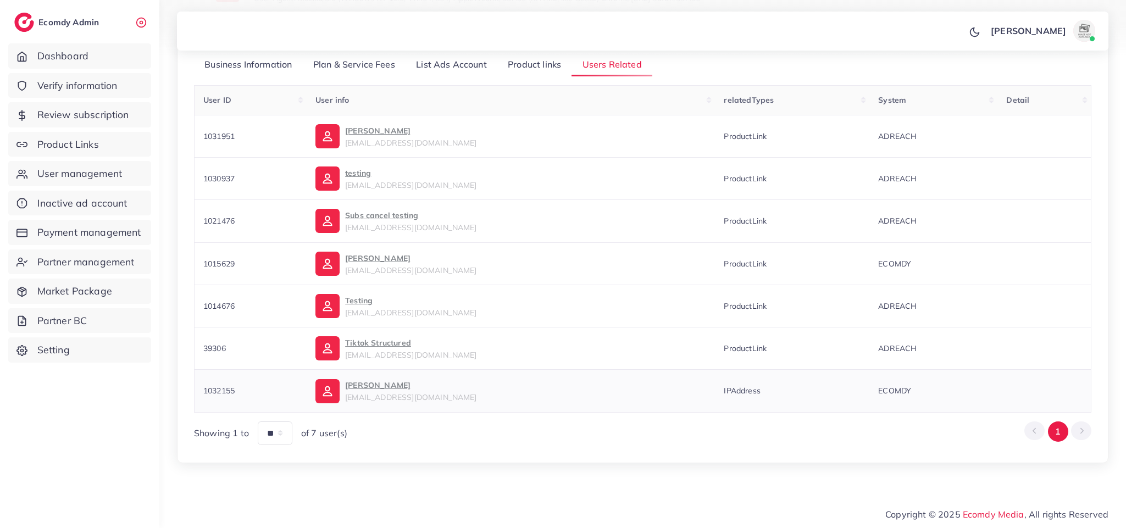
click at [393, 387] on p "Ahmad Fraz" at bounding box center [410, 385] width 131 height 13
click at [380, 348] on div "Tiktok Structured widofir811@alvisani.com" at bounding box center [410, 348] width 131 height 24
click at [415, 218] on p "Subs cancel testing" at bounding box center [410, 215] width 131 height 13
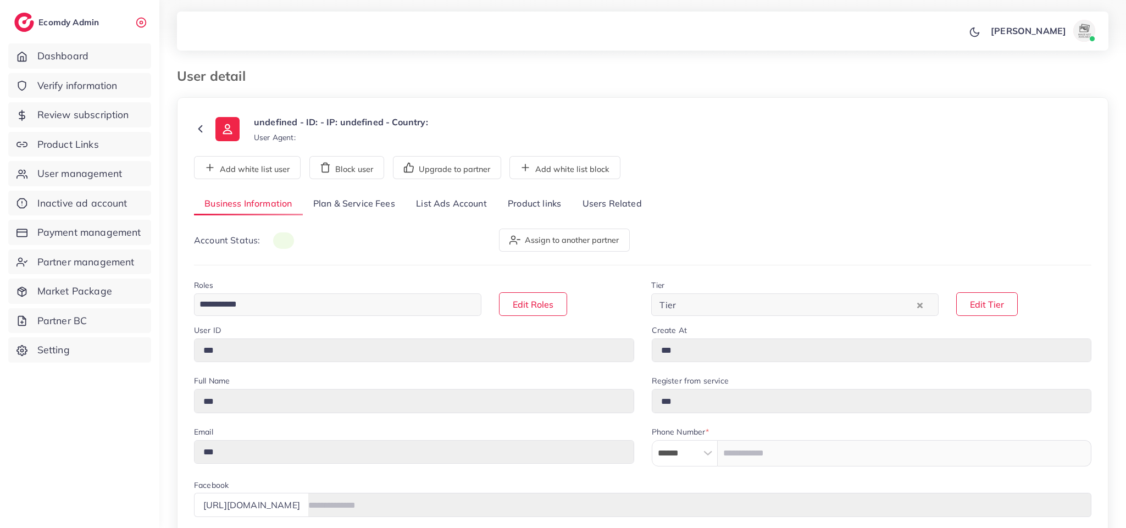
click at [472, 199] on link "List Ads Account" at bounding box center [452, 204] width 92 height 24
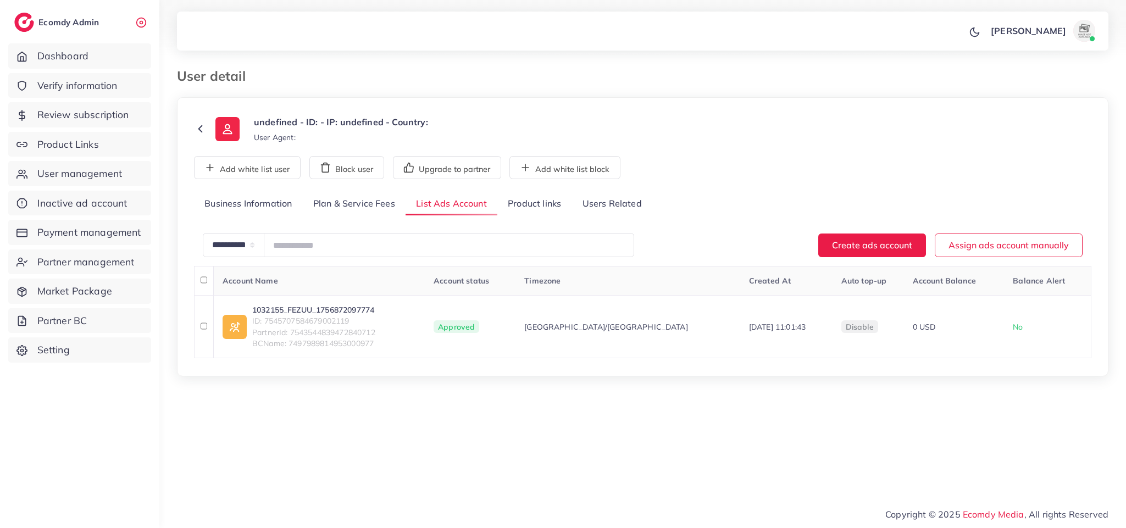
click at [536, 216] on link "Product links" at bounding box center [534, 204] width 74 height 24
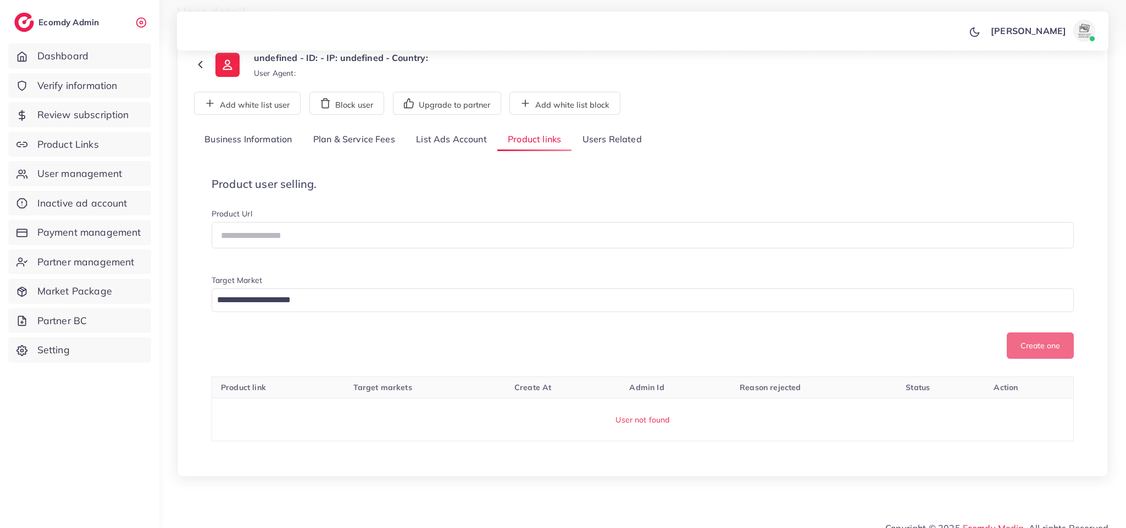
scroll to position [65, 0]
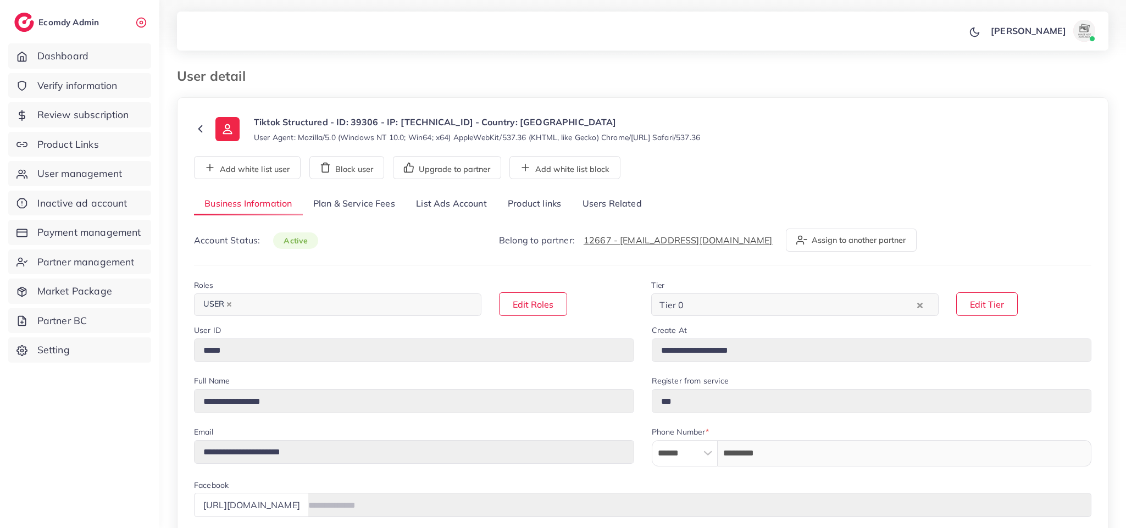
select select "********"
click at [528, 207] on link "Product links" at bounding box center [534, 204] width 74 height 24
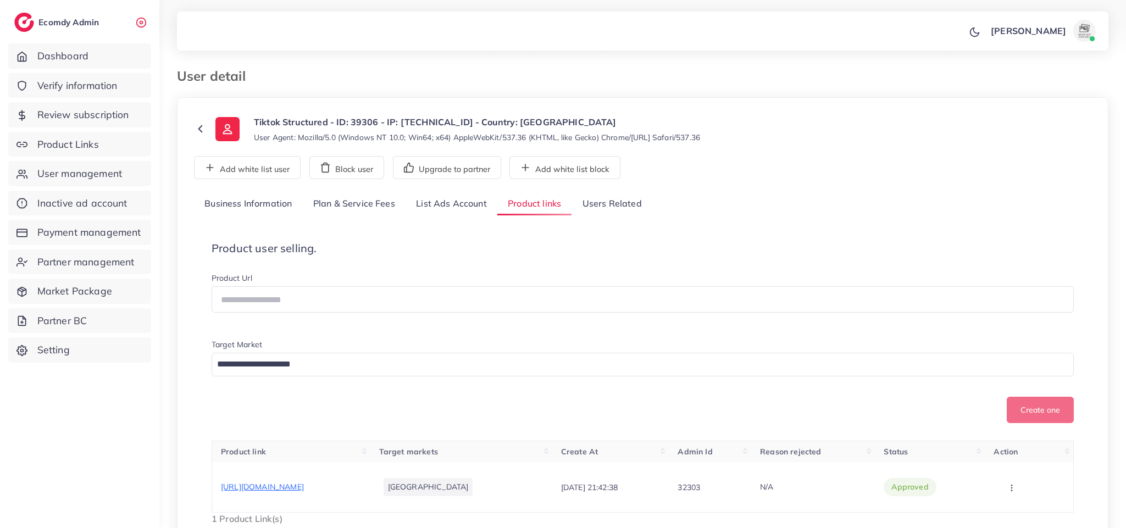
scroll to position [99, 0]
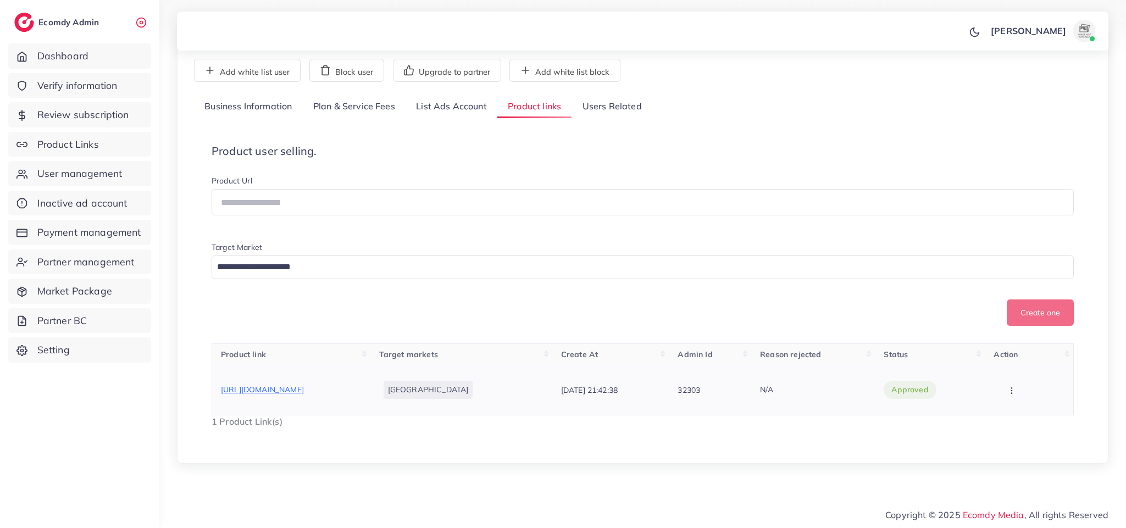
click at [304, 385] on span "[URL][DOMAIN_NAME]" at bounding box center [262, 390] width 83 height 10
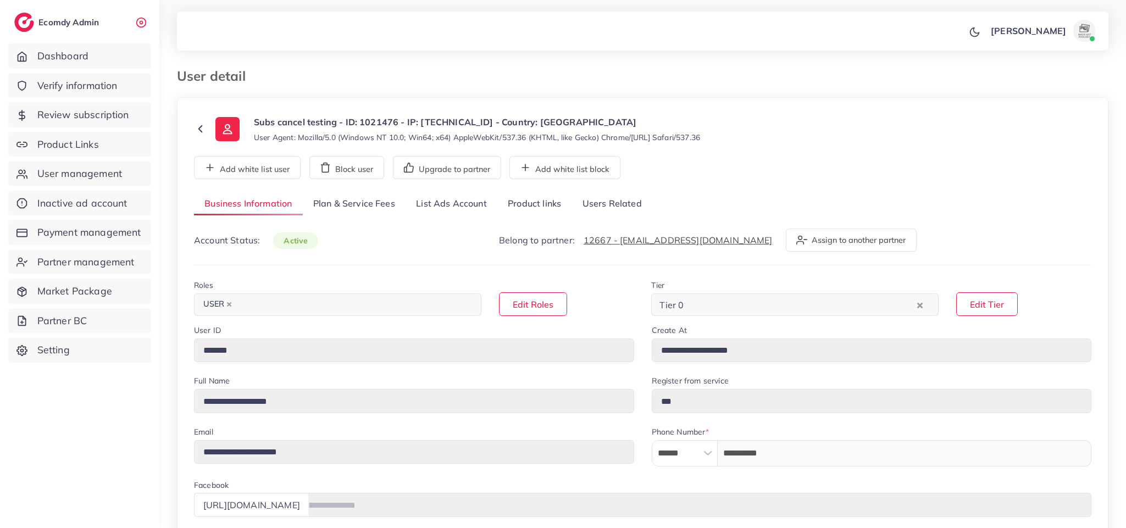
select select "********"
click at [521, 197] on link "Product links" at bounding box center [534, 204] width 74 height 24
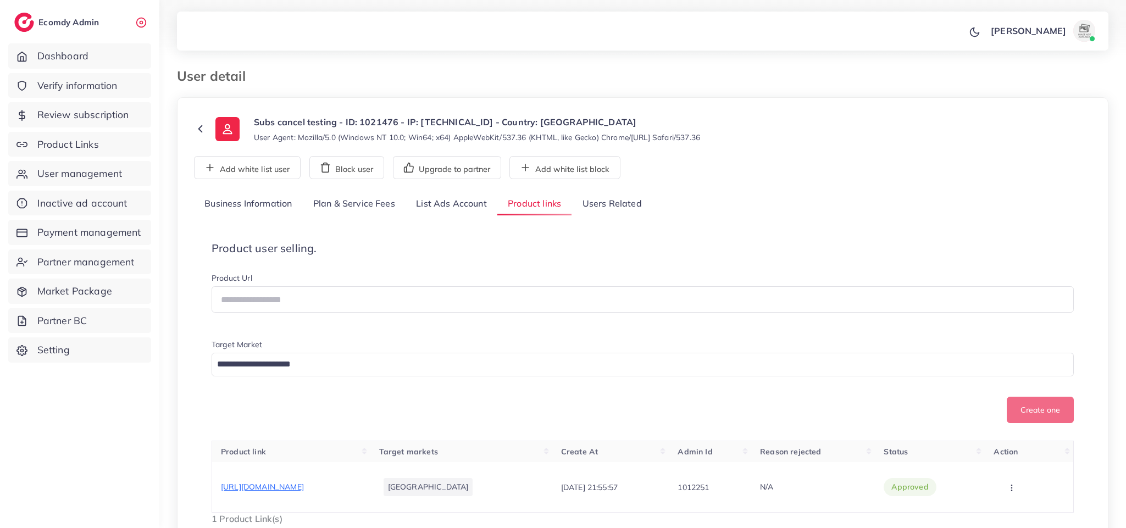
click at [627, 195] on link "Users Related" at bounding box center [612, 204] width 80 height 24
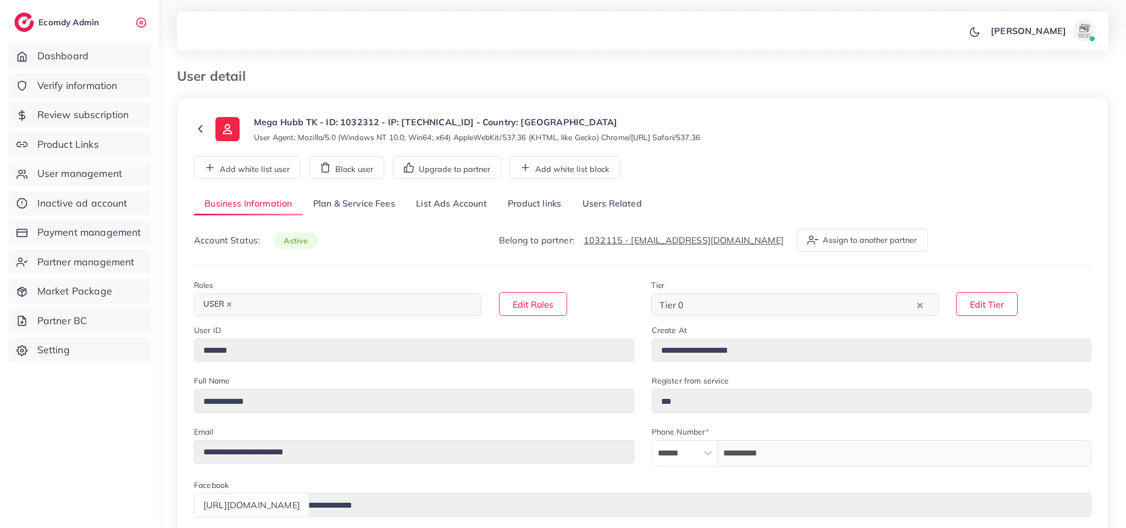
select select "********"
click at [543, 203] on link "Product links" at bounding box center [534, 204] width 74 height 24
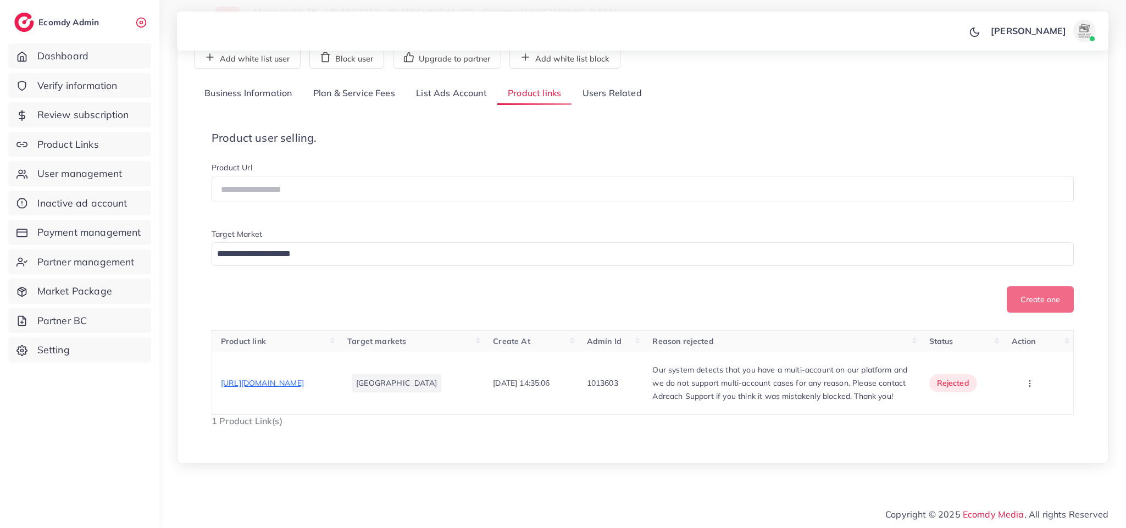
scroll to position [125, 0]
click at [620, 86] on link "Users Related" at bounding box center [612, 94] width 80 height 24
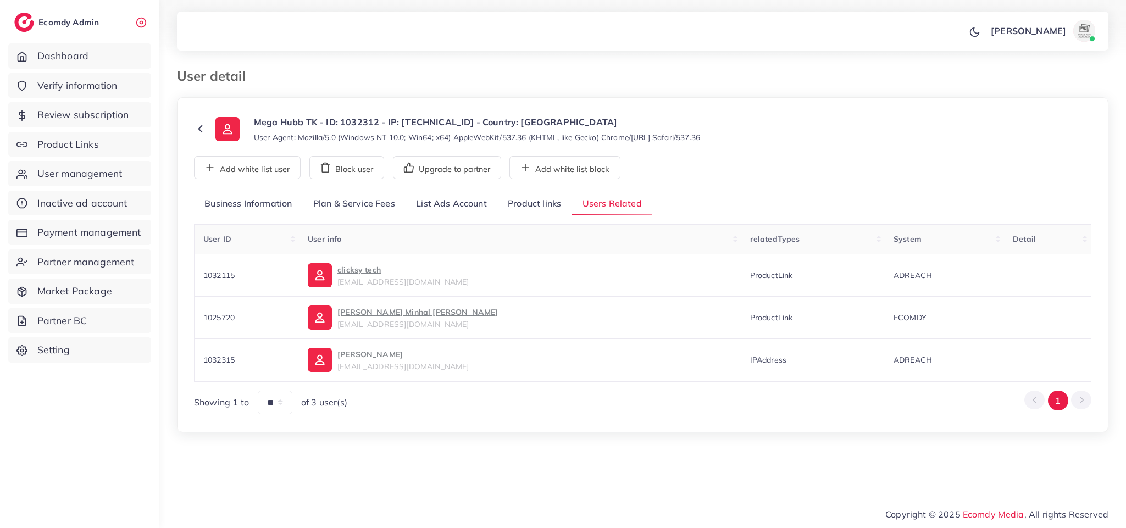
scroll to position [0, 0]
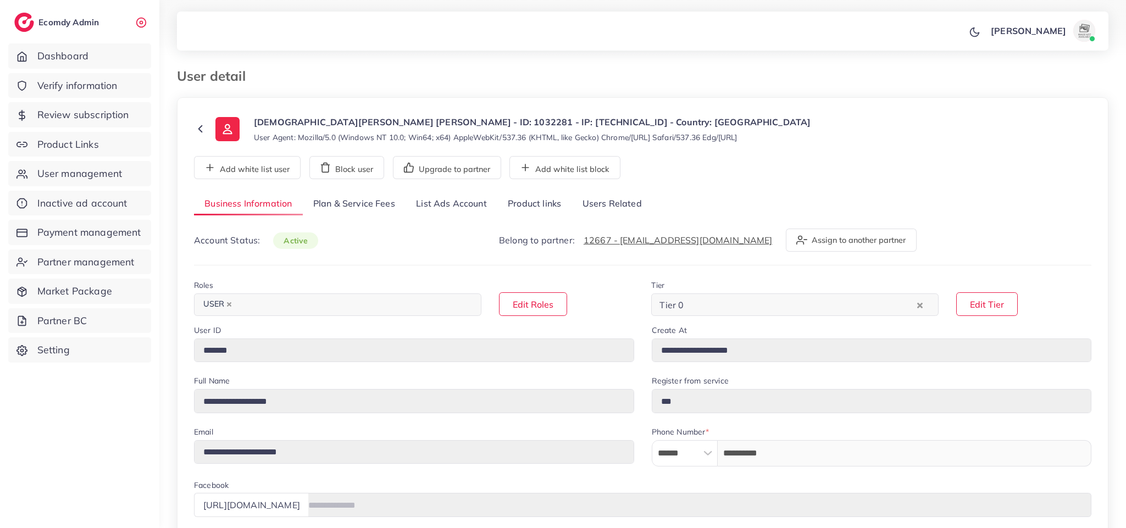
select select "********"
click at [463, 203] on link "List Ads Account" at bounding box center [452, 204] width 92 height 24
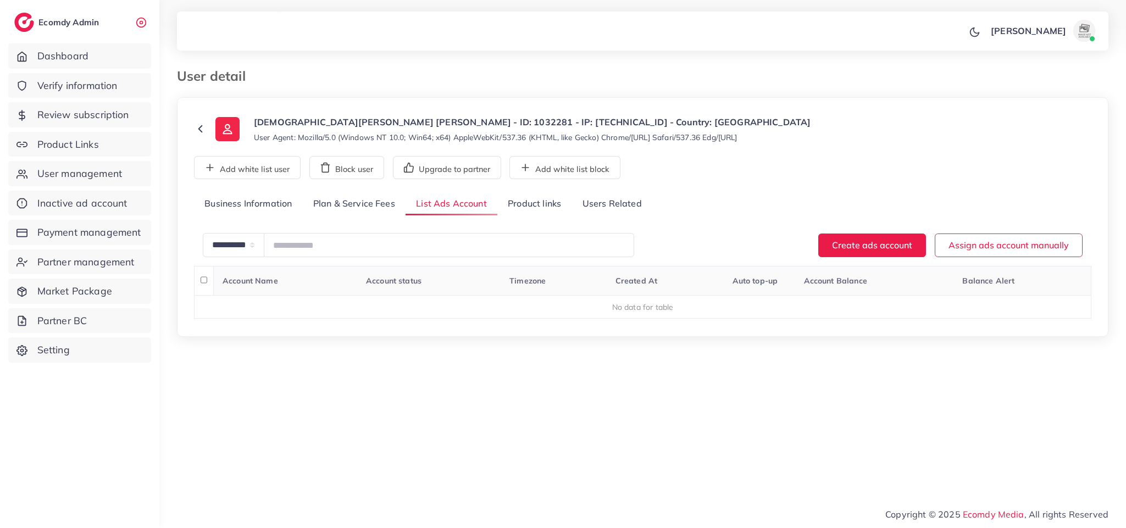
click at [541, 203] on link "Product links" at bounding box center [534, 204] width 74 height 24
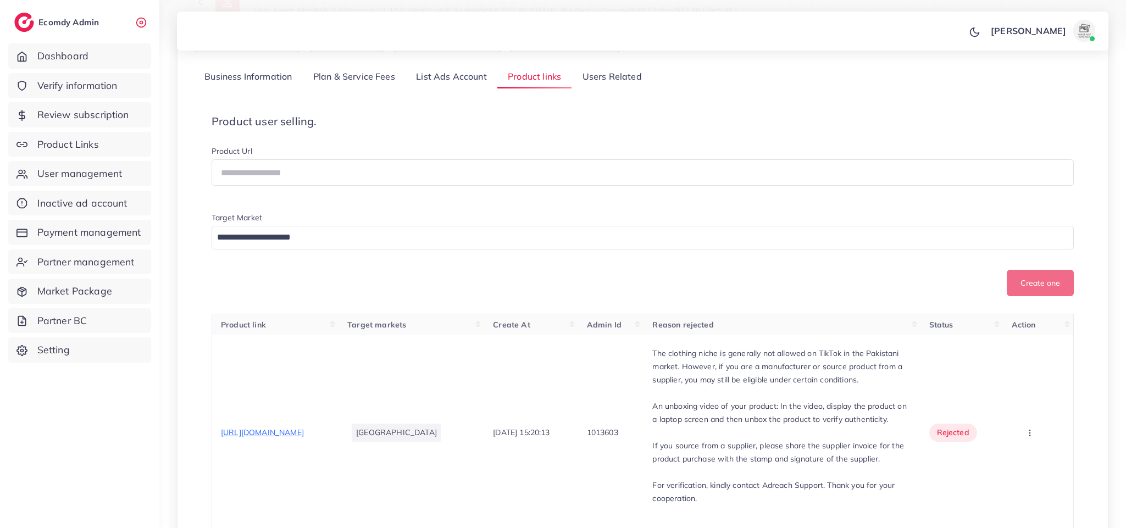
scroll to position [220, 0]
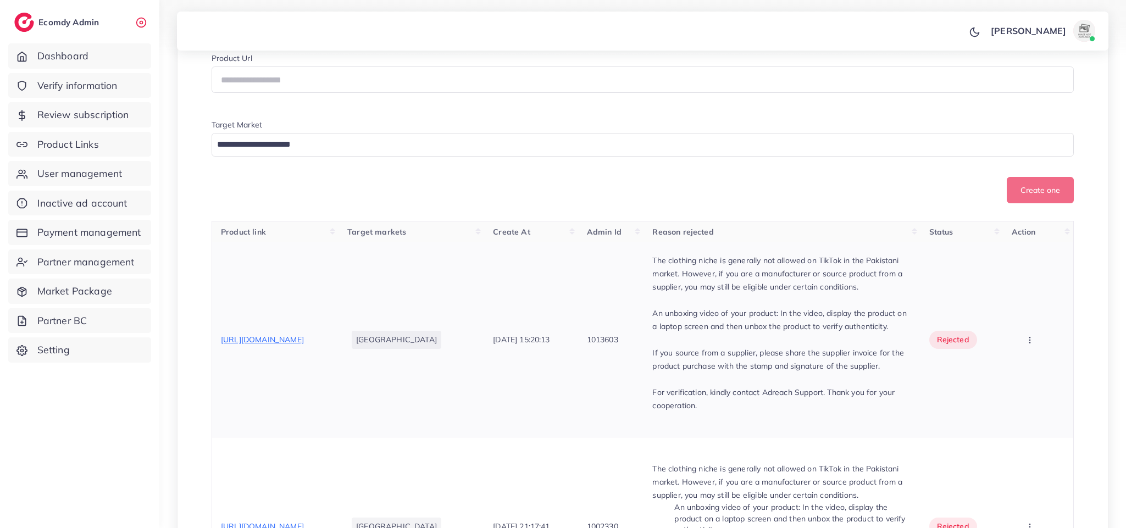
click at [297, 345] on span "[URL][DOMAIN_NAME]" at bounding box center [262, 340] width 83 height 10
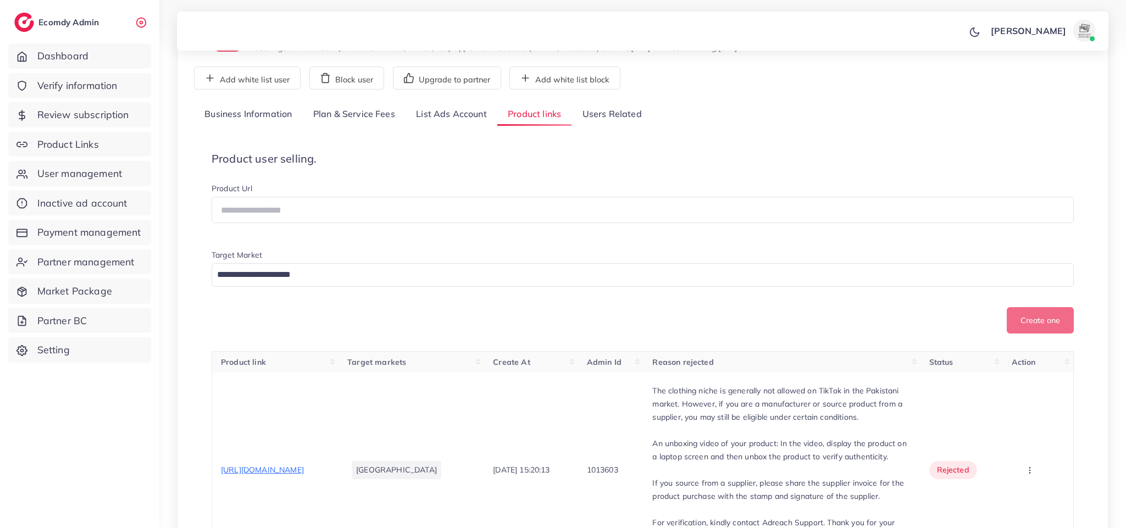
scroll to position [0, 0]
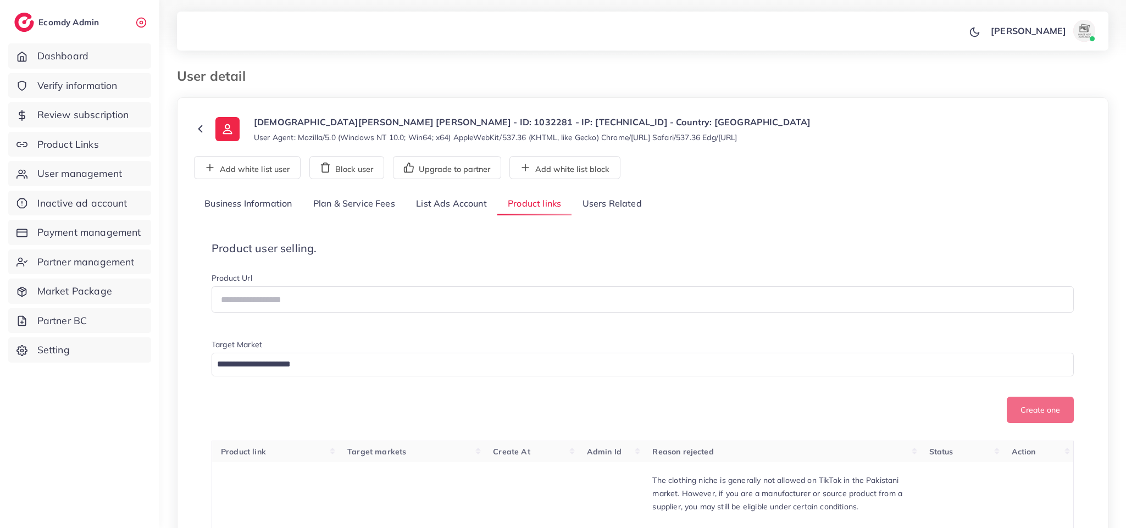
click at [473, 206] on link "List Ads Account" at bounding box center [452, 204] width 92 height 24
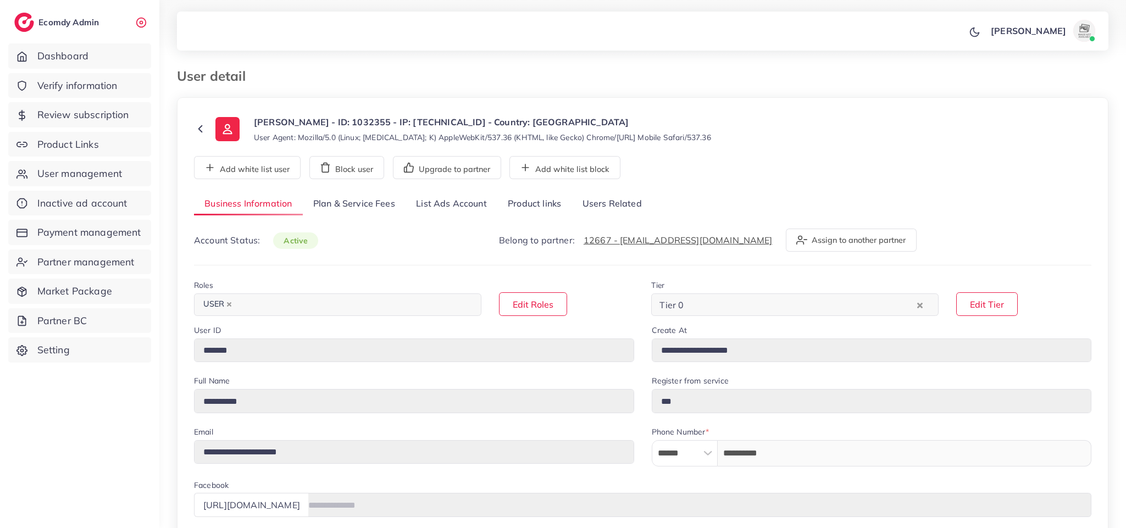
click at [545, 213] on link "Product links" at bounding box center [534, 204] width 74 height 24
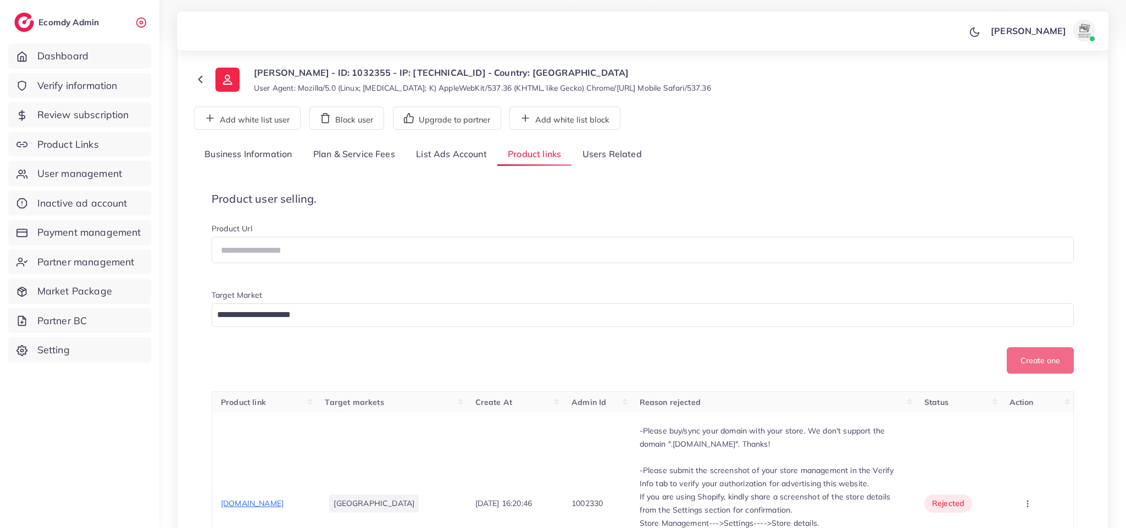
scroll to position [231, 0]
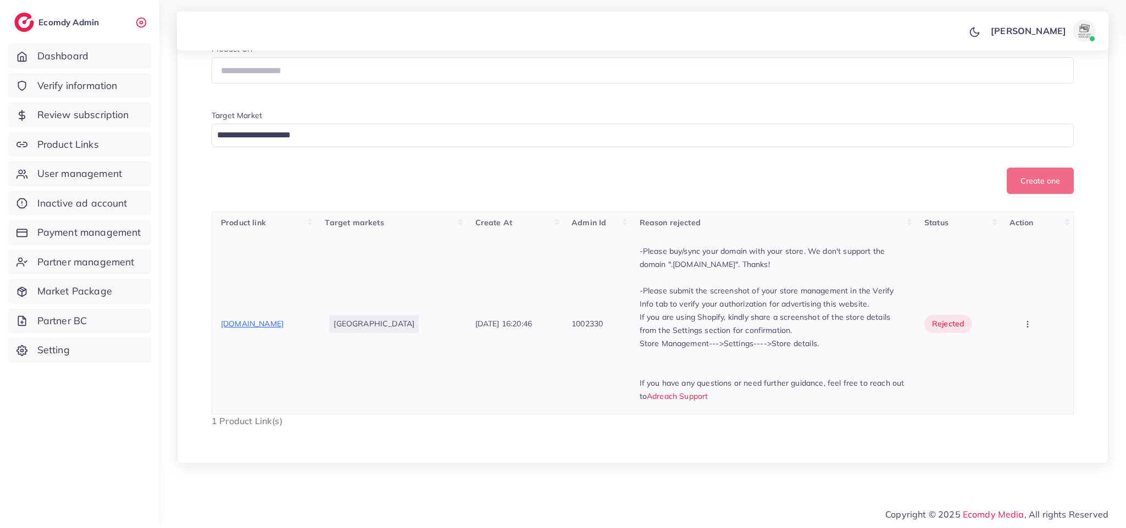
click at [274, 322] on span "[DOMAIN_NAME]" at bounding box center [252, 324] width 63 height 10
click at [87, 172] on span "User management" at bounding box center [82, 174] width 85 height 14
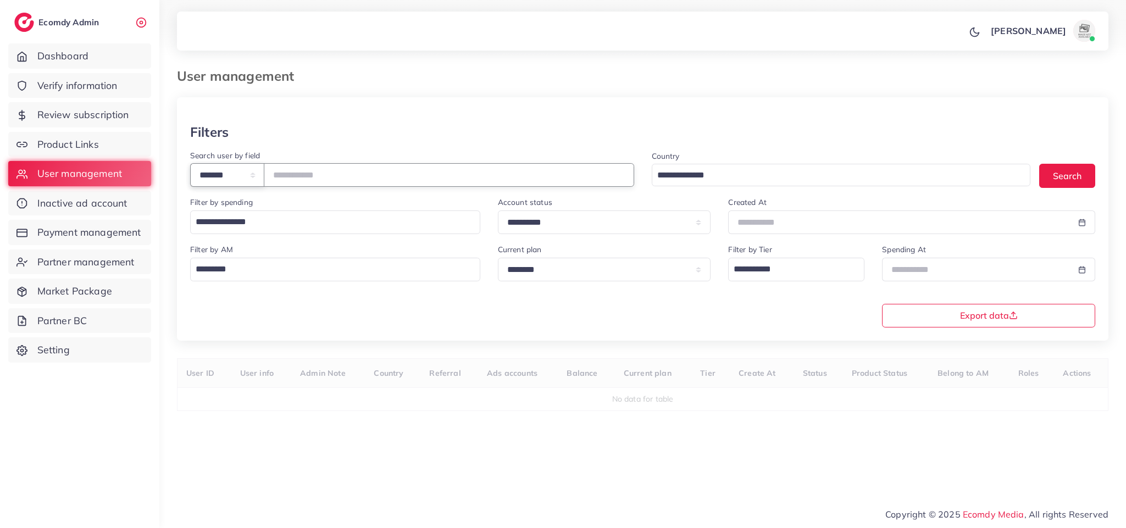
click at [247, 172] on select "**********" at bounding box center [227, 175] width 74 height 24
click at [115, 228] on span "Payment management" at bounding box center [92, 232] width 104 height 14
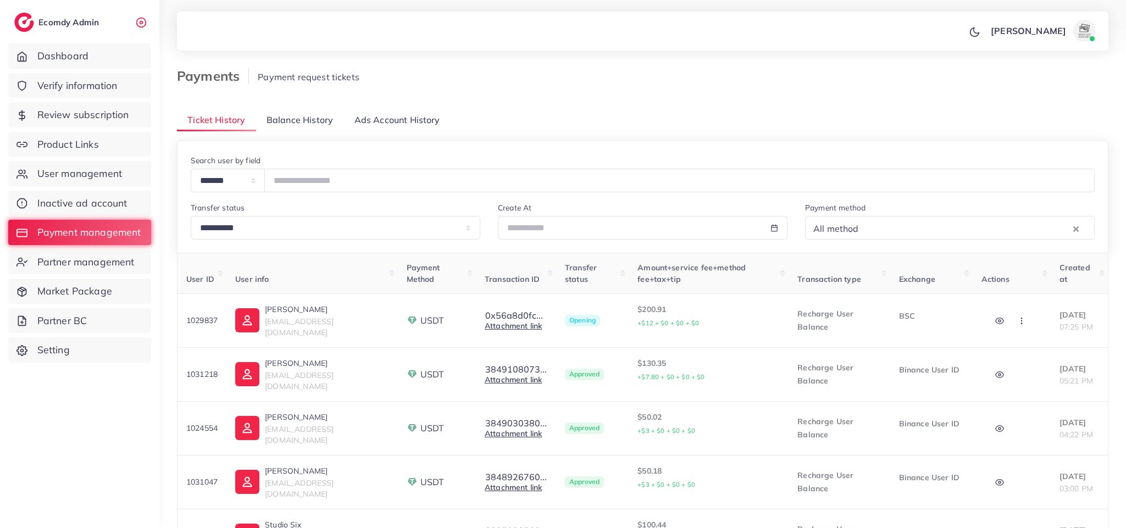
click at [269, 115] on span "Balance History" at bounding box center [300, 120] width 66 height 13
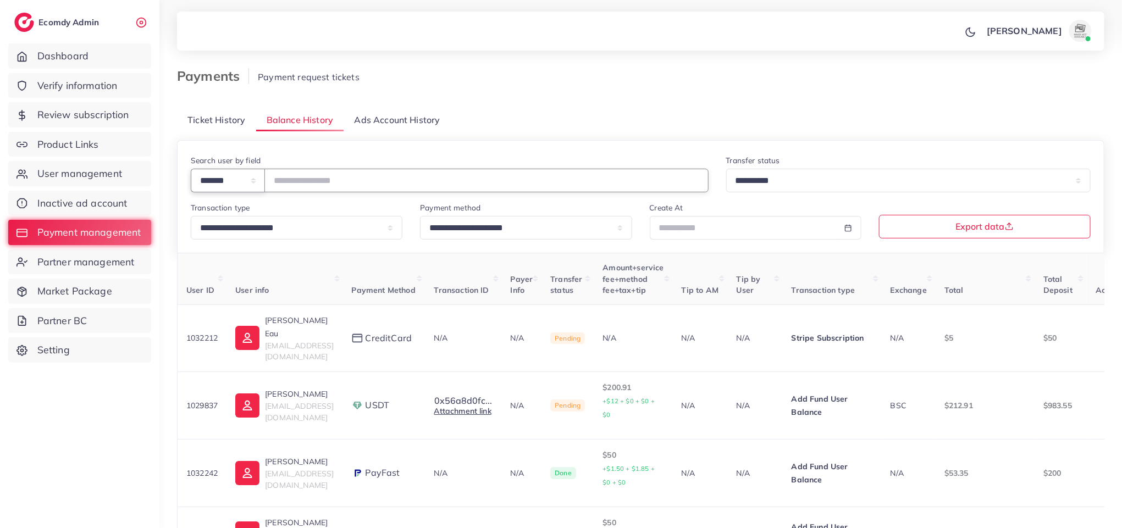
click at [249, 186] on select "**********" at bounding box center [228, 181] width 74 height 24
select select "*****"
click at [191, 169] on select "**********" at bounding box center [228, 181] width 74 height 24
paste input "**********"
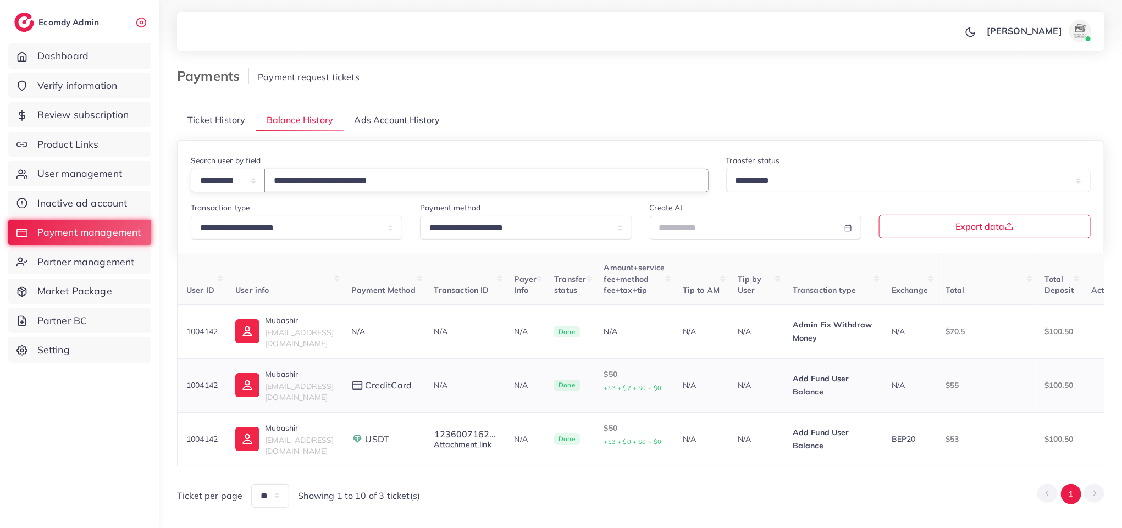
type input "**********"
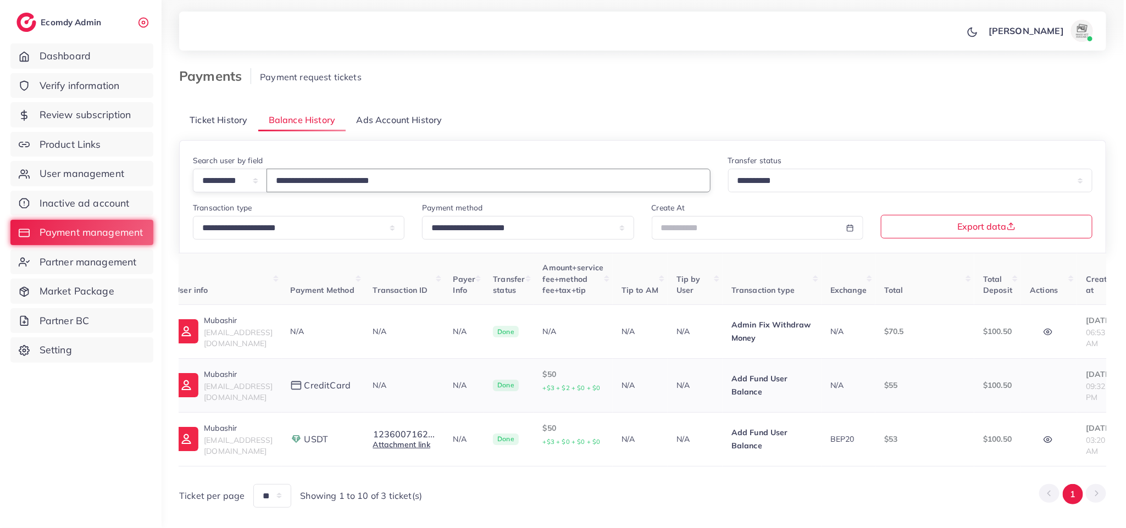
scroll to position [0, 149]
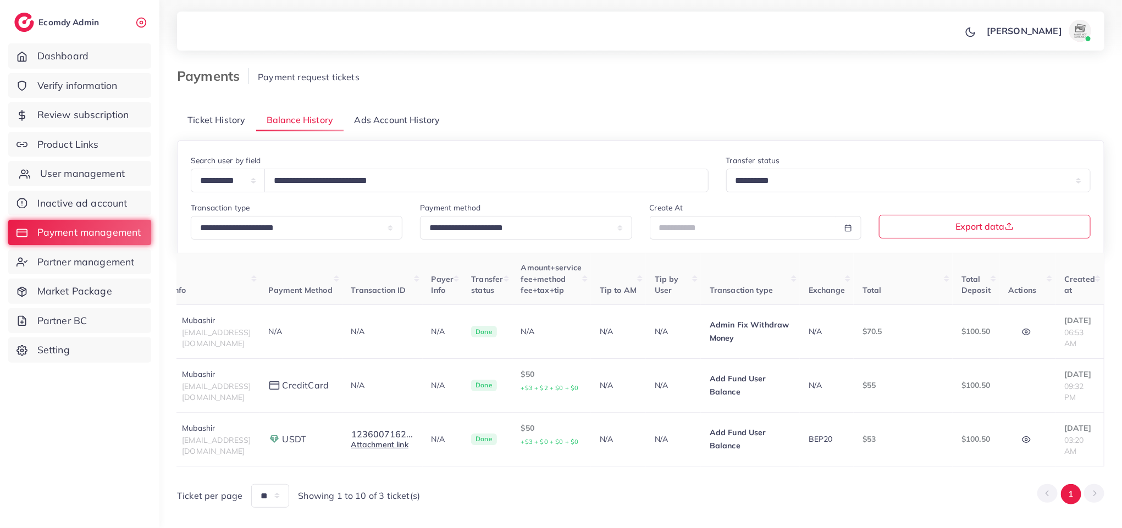
click at [90, 171] on span "User management" at bounding box center [82, 174] width 85 height 14
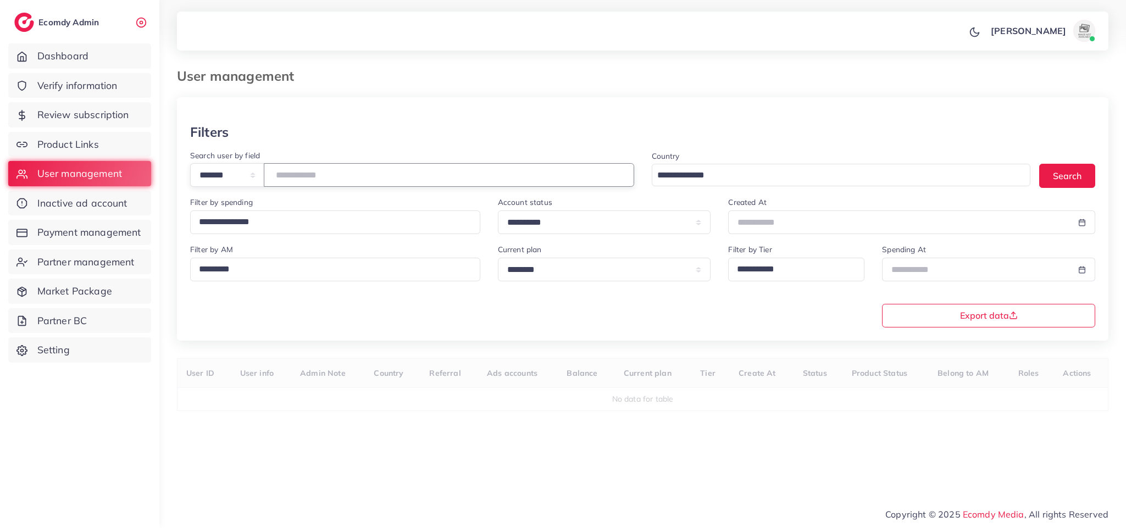
paste input "*******"
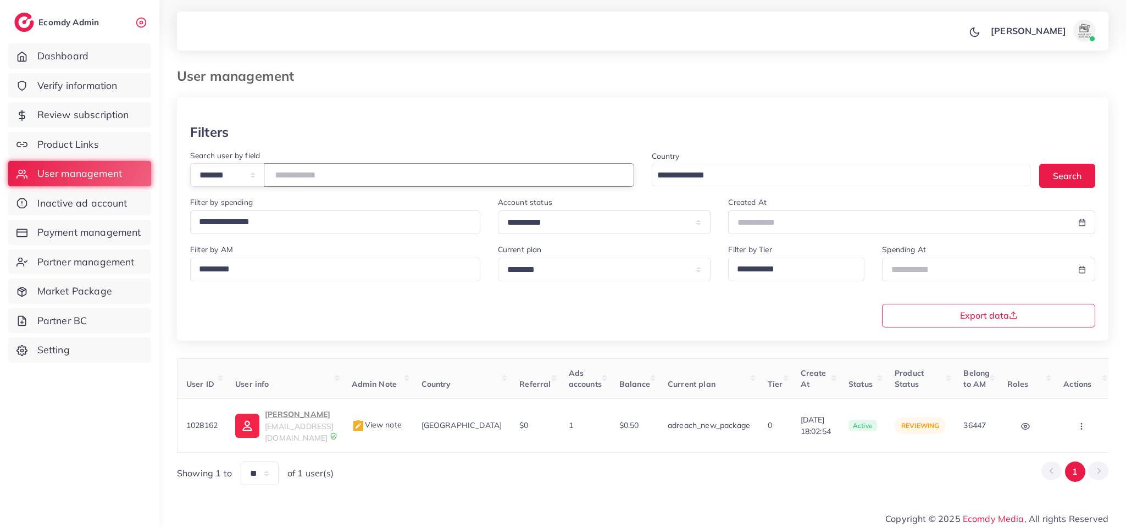
type input "*"
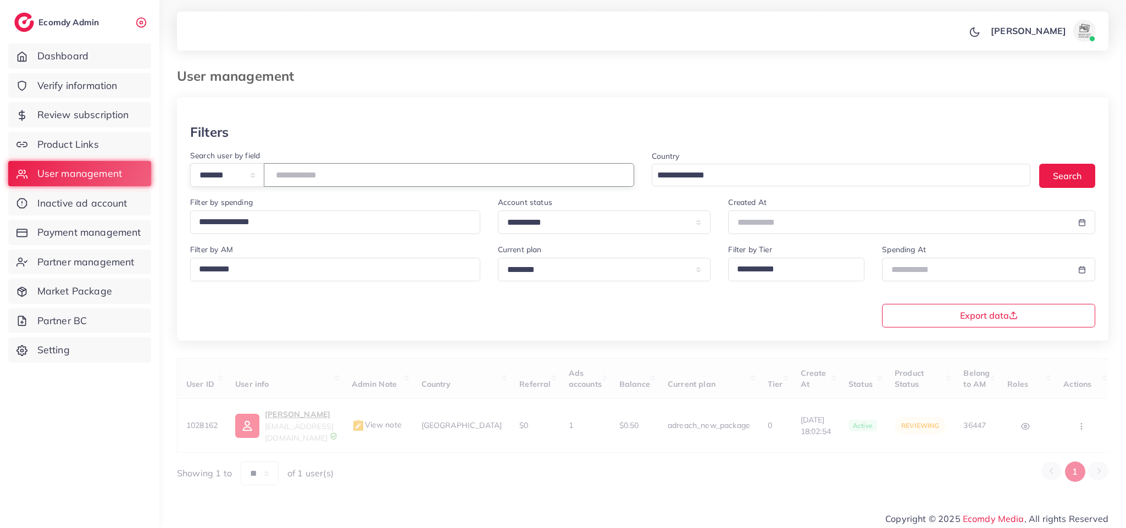
paste input "*******"
type input "*******"
